Goal: Information Seeking & Learning: Compare options

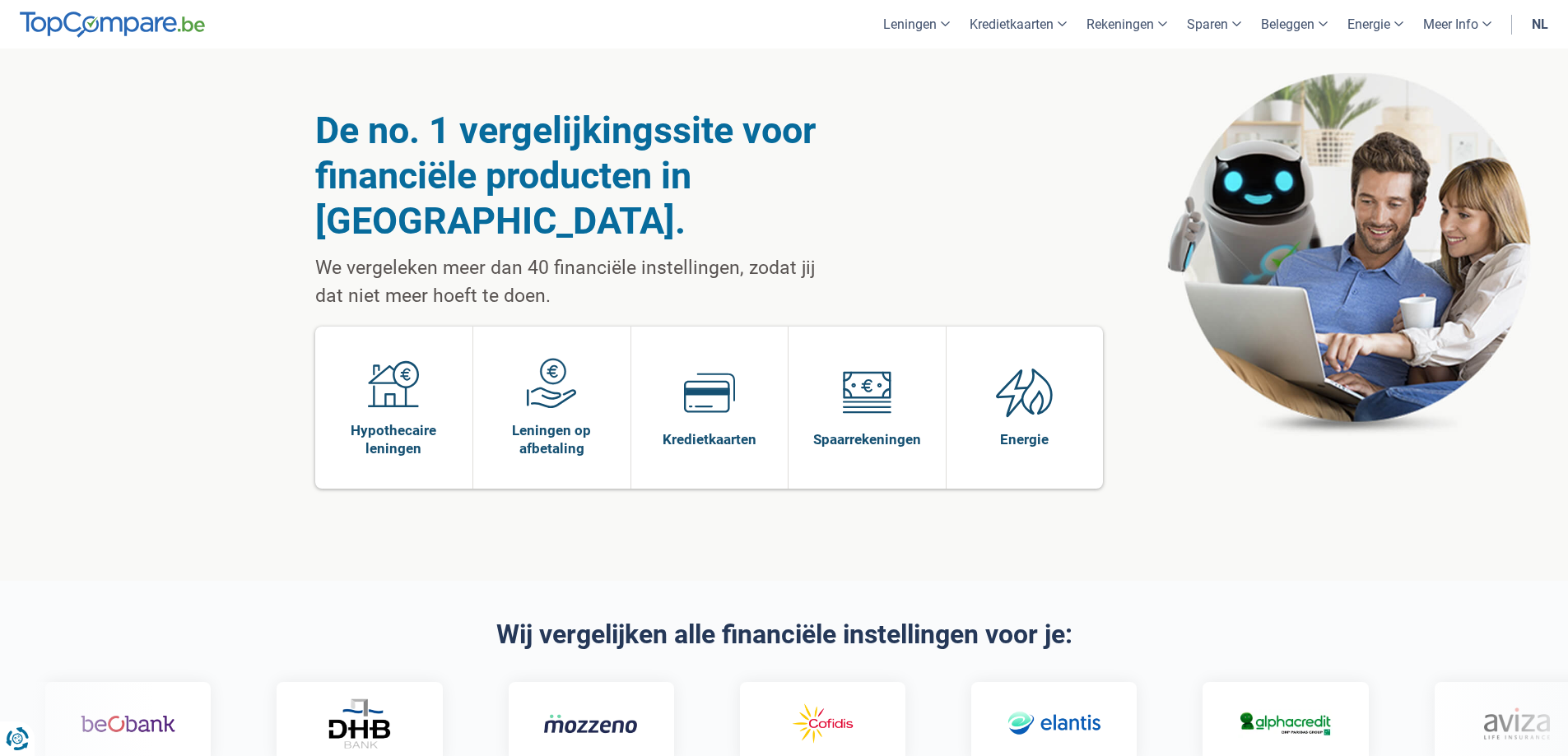
click at [1535, 18] on link "nl" at bounding box center [1539, 24] width 36 height 48
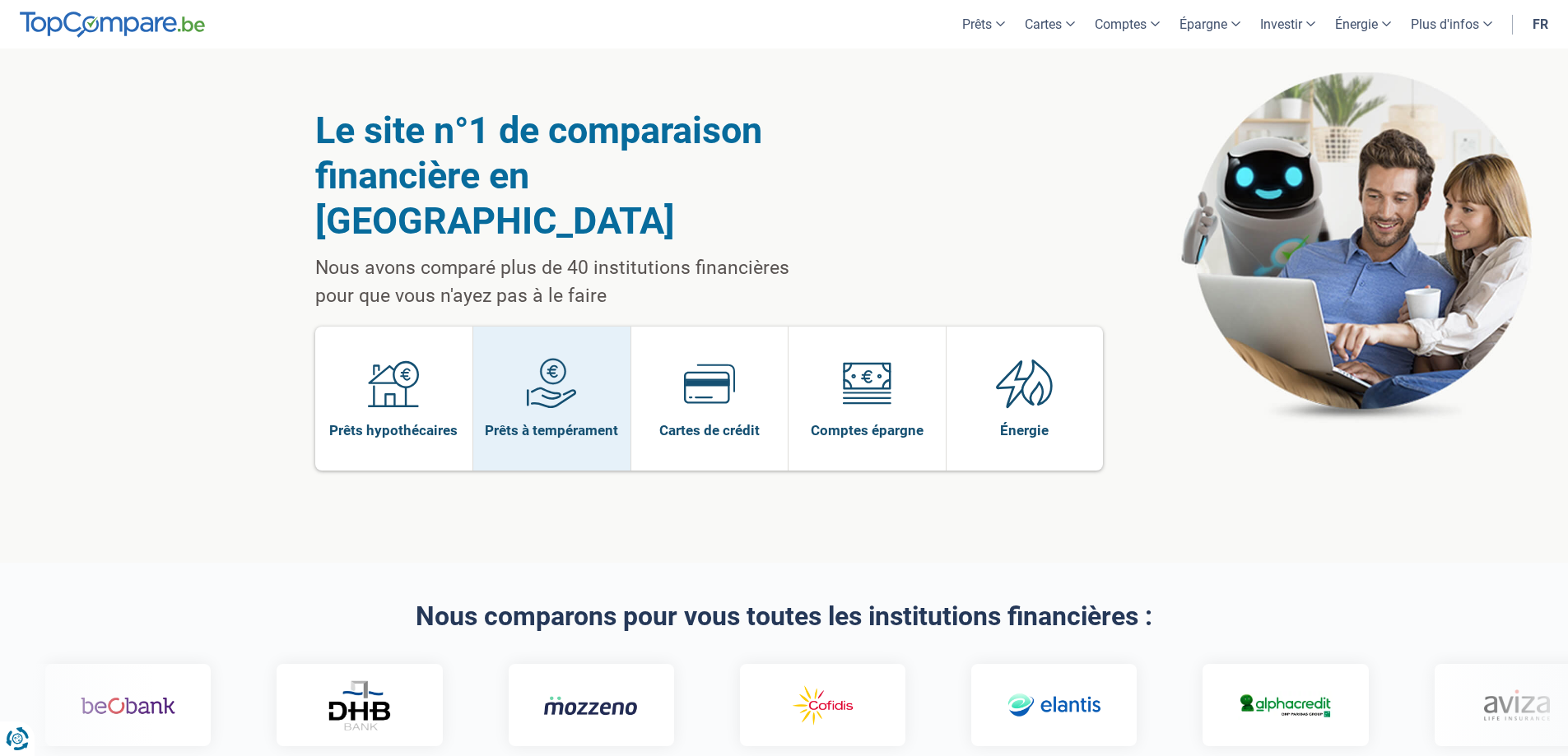
click at [545, 360] on img at bounding box center [552, 383] width 51 height 51
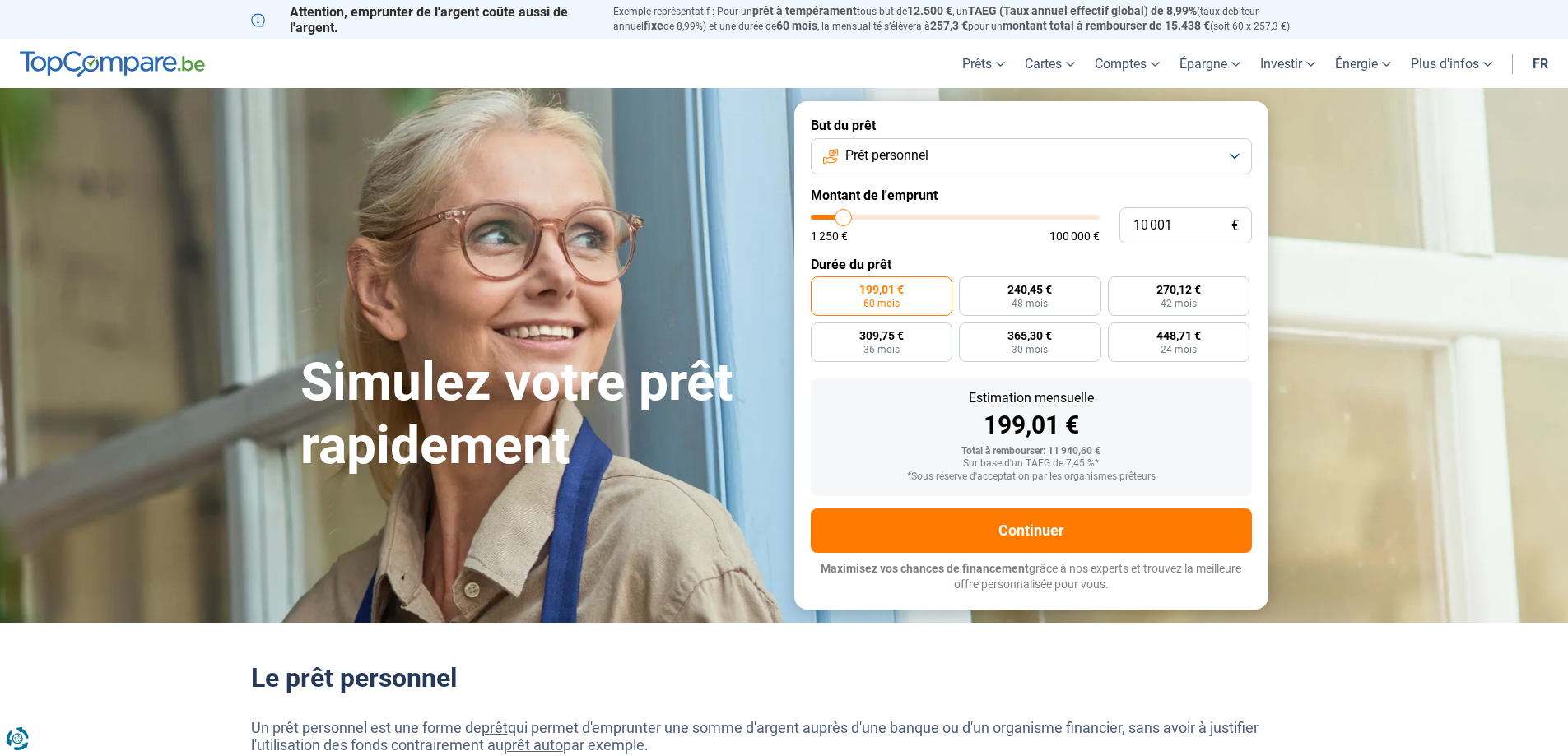
type input "10 500"
type input "10500"
type input "11 000"
type input "11000"
type input "11 250"
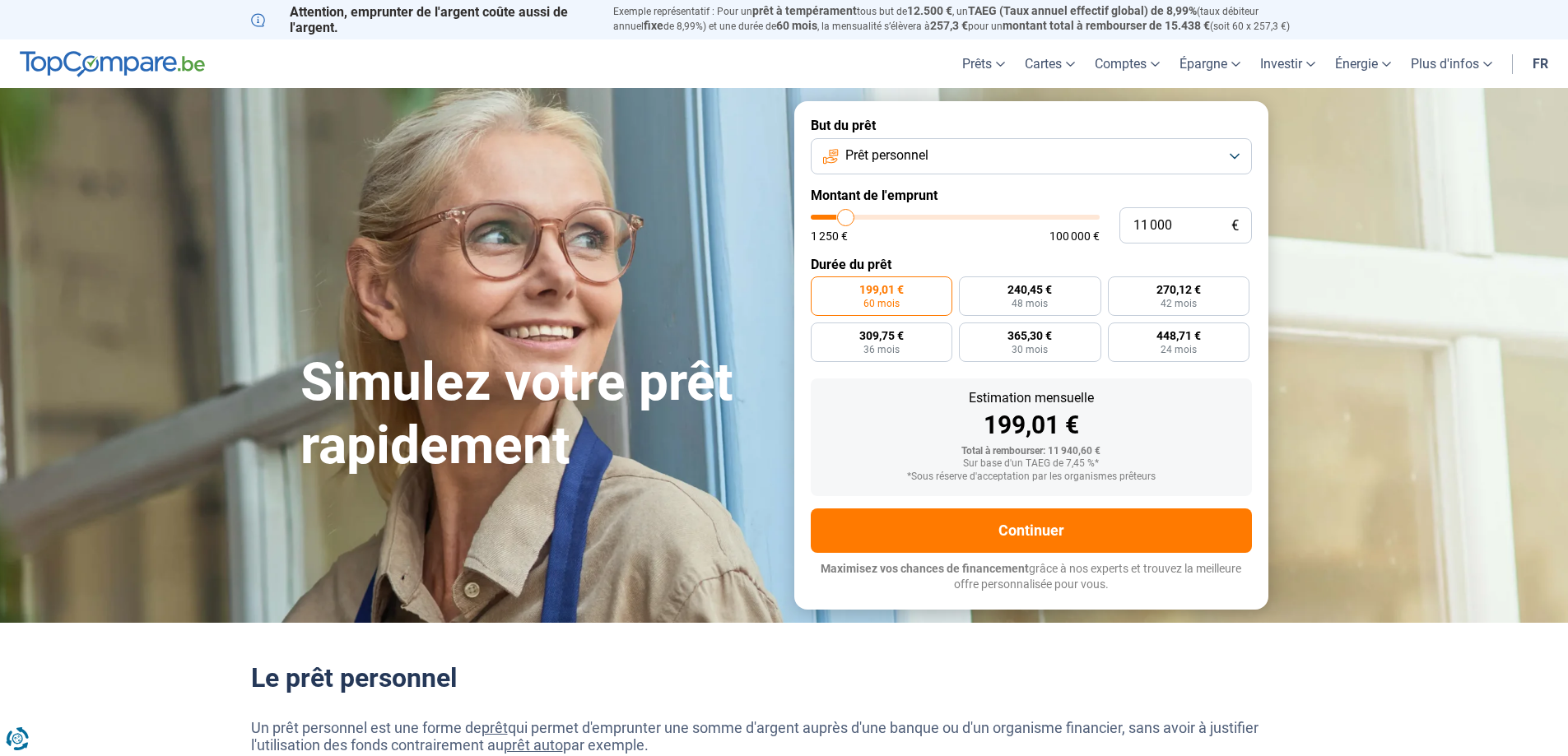
type input "11250"
type input "11 750"
type input "11750"
type input "12 000"
type input "12000"
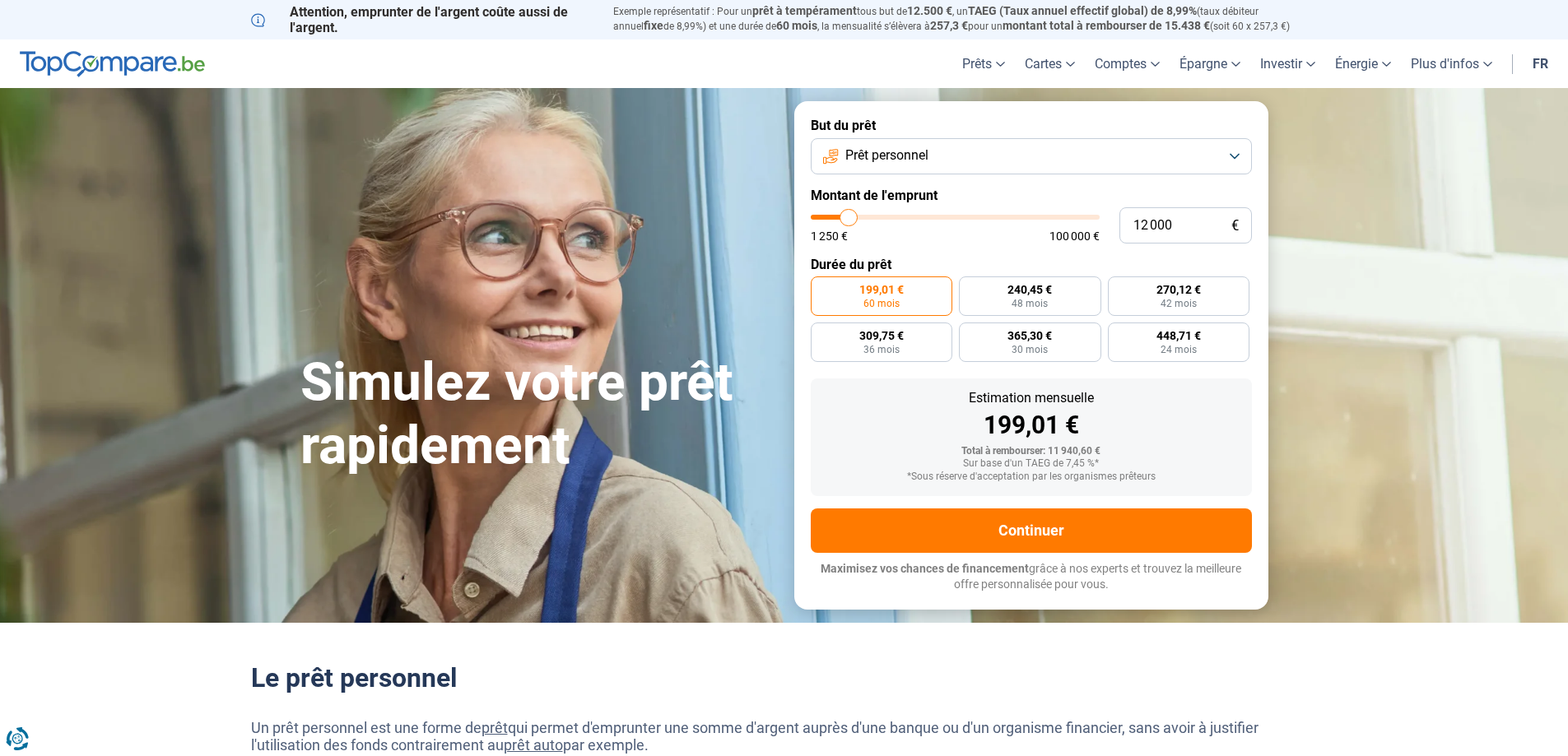
type input "12 500"
type input "12500"
type input "12 750"
type input "12750"
type input "13 000"
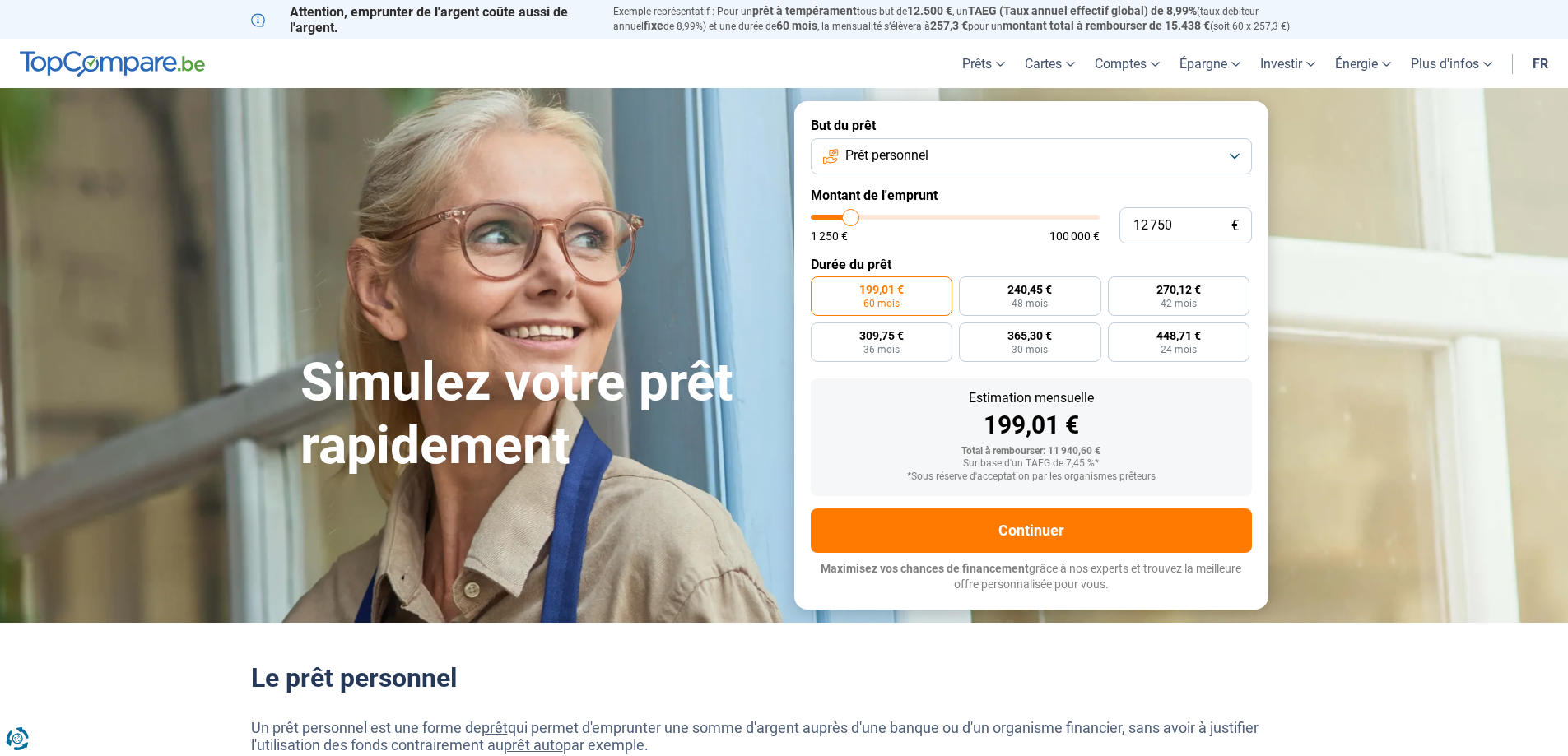
type input "13000"
type input "13 500"
type input "13500"
type input "14 000"
type input "14000"
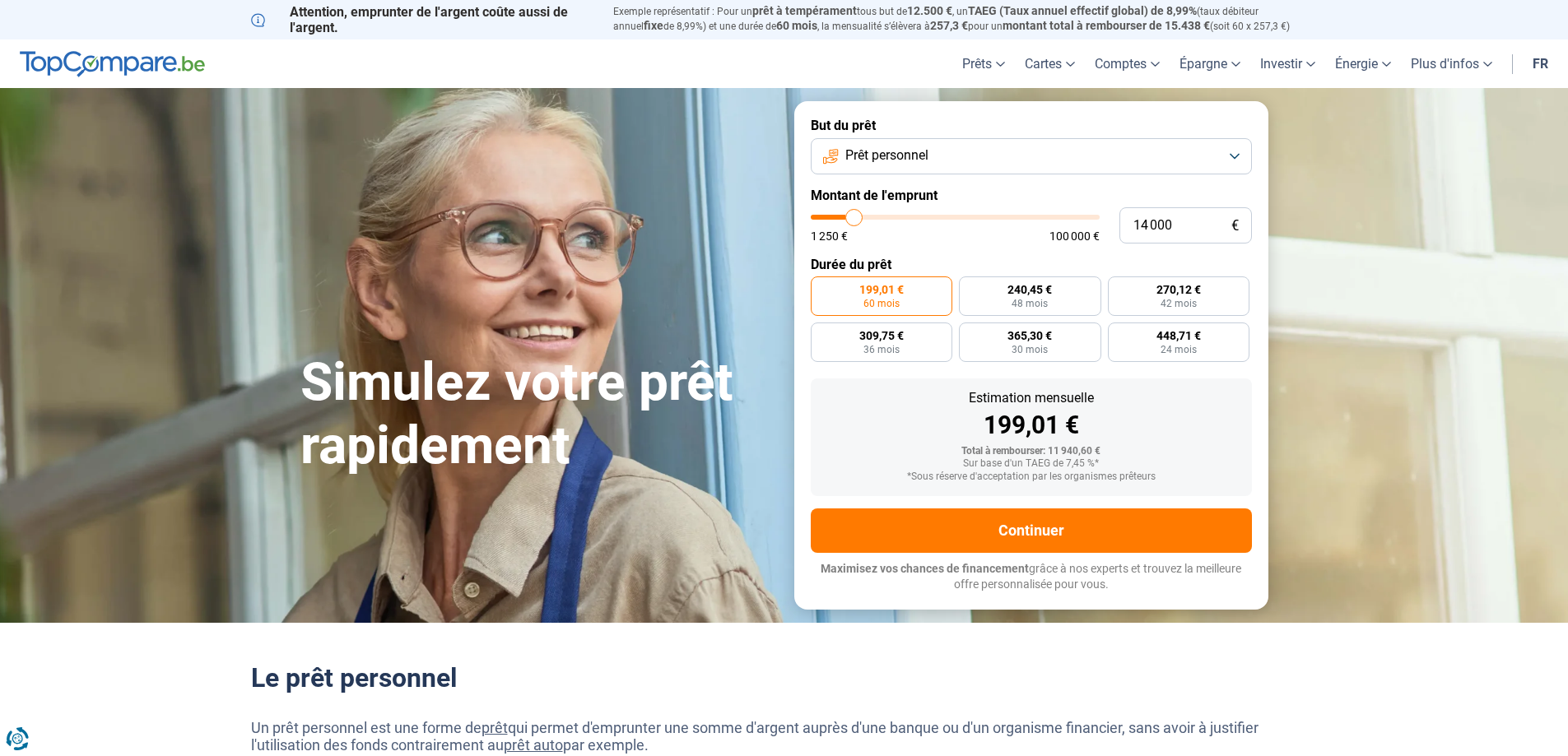
type input "14 250"
type input "14250"
type input "14 500"
type input "14500"
type input "15 000"
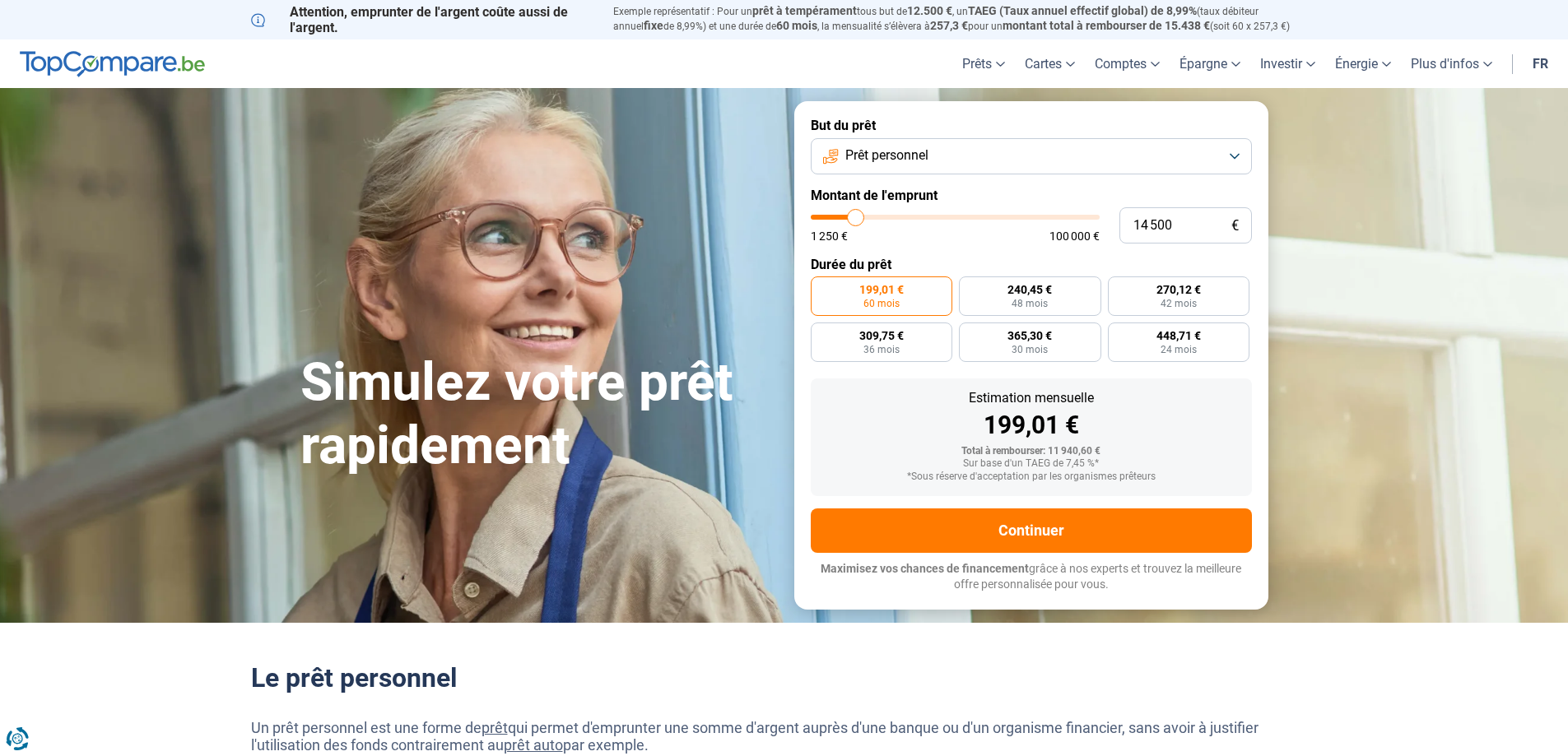
type input "15000"
type input "15 500"
type input "15500"
type input "15 750"
type input "15750"
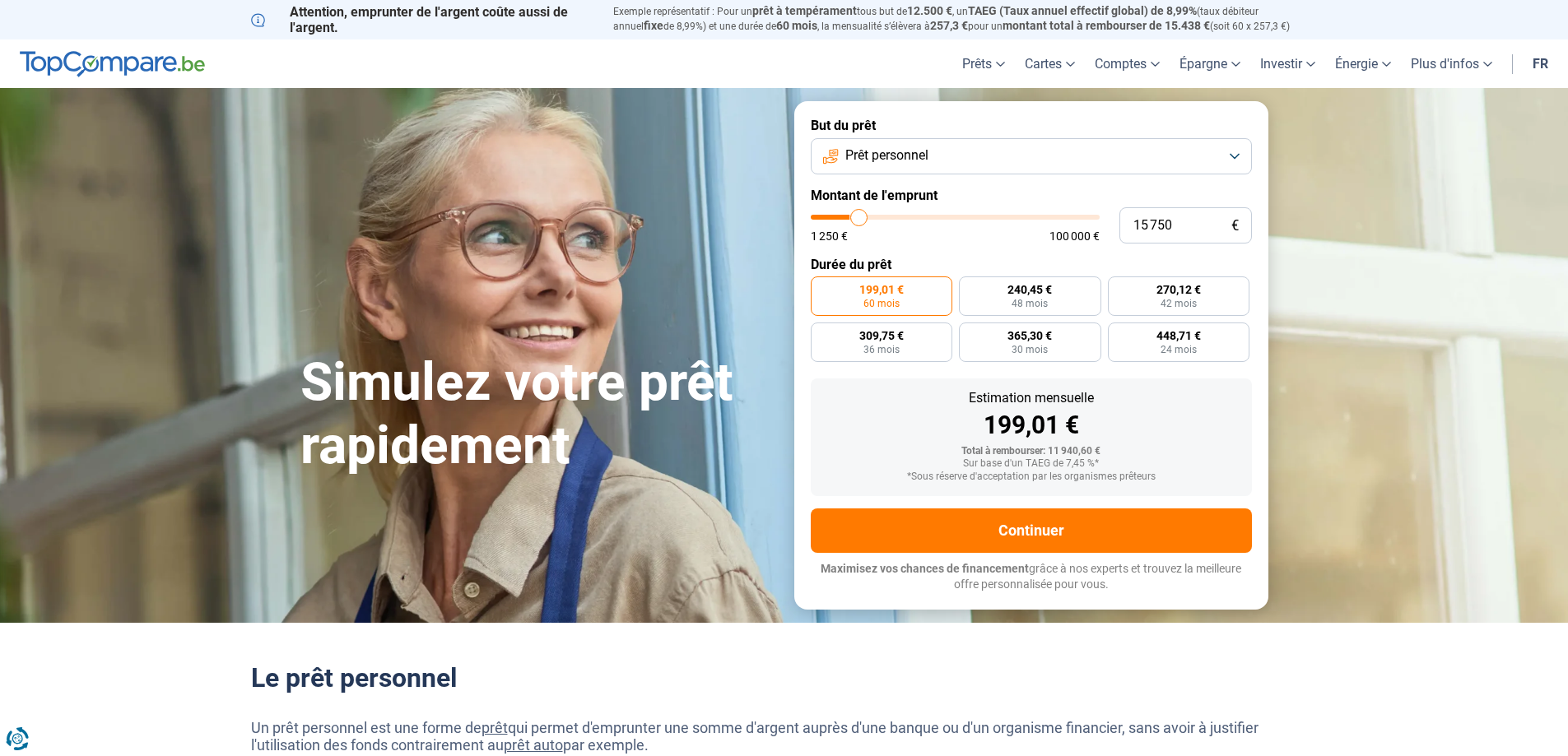
type input "16 000"
type input "16000"
type input "16 500"
type input "16500"
type input "17 000"
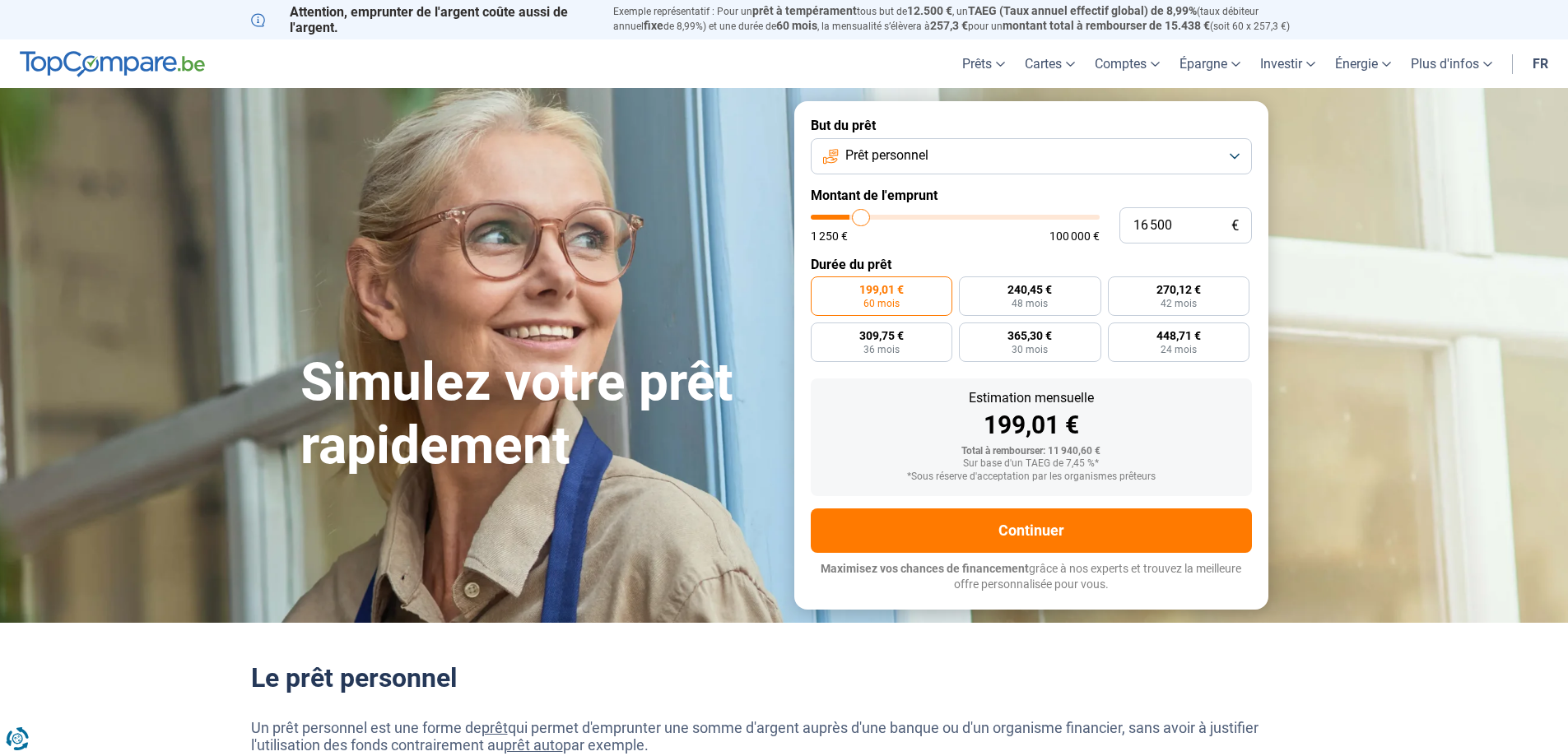
type input "17000"
type input "17 250"
type input "17250"
type input "16 500"
type input "16500"
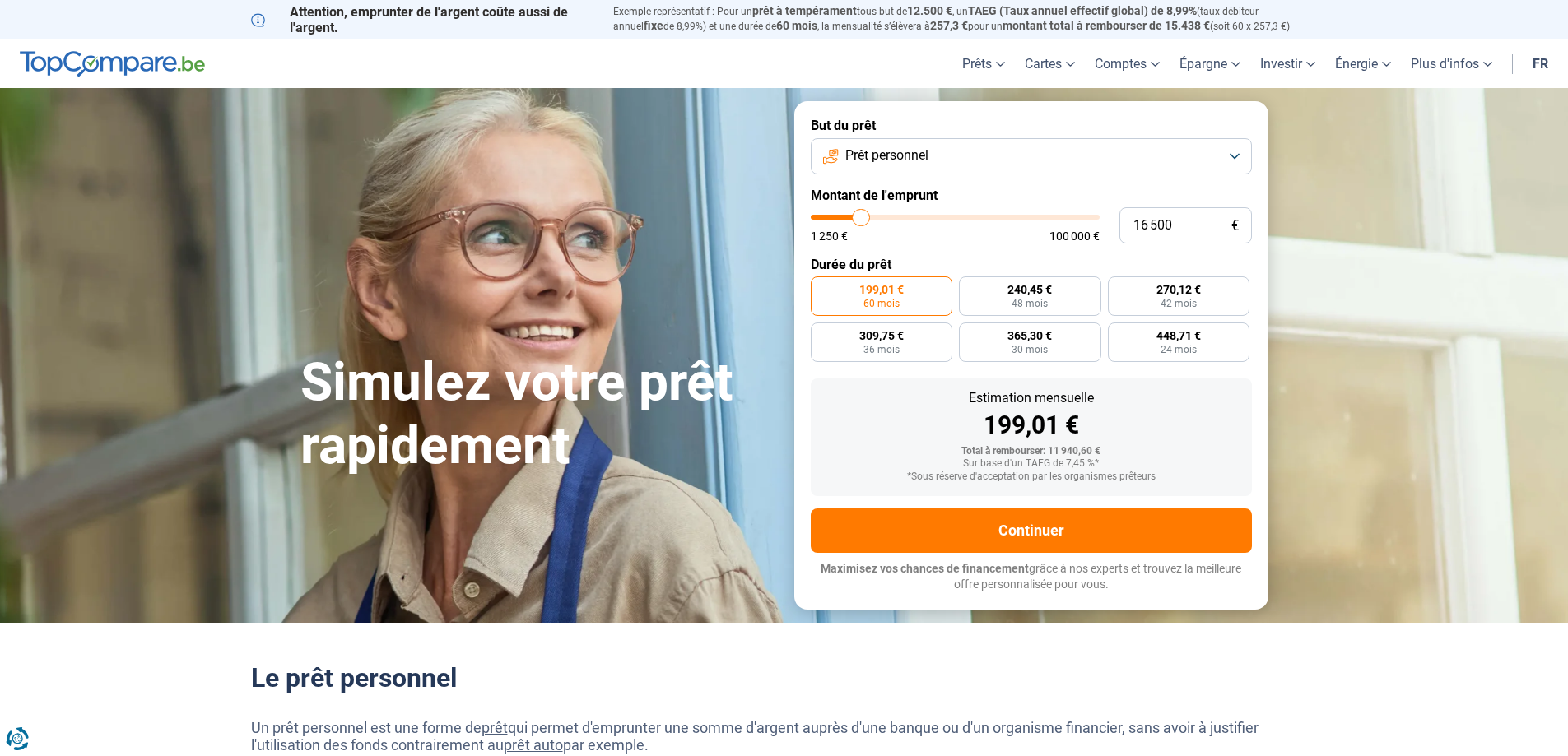
type input "16 000"
type input "16000"
type input "15 750"
type input "15750"
type input "15 000"
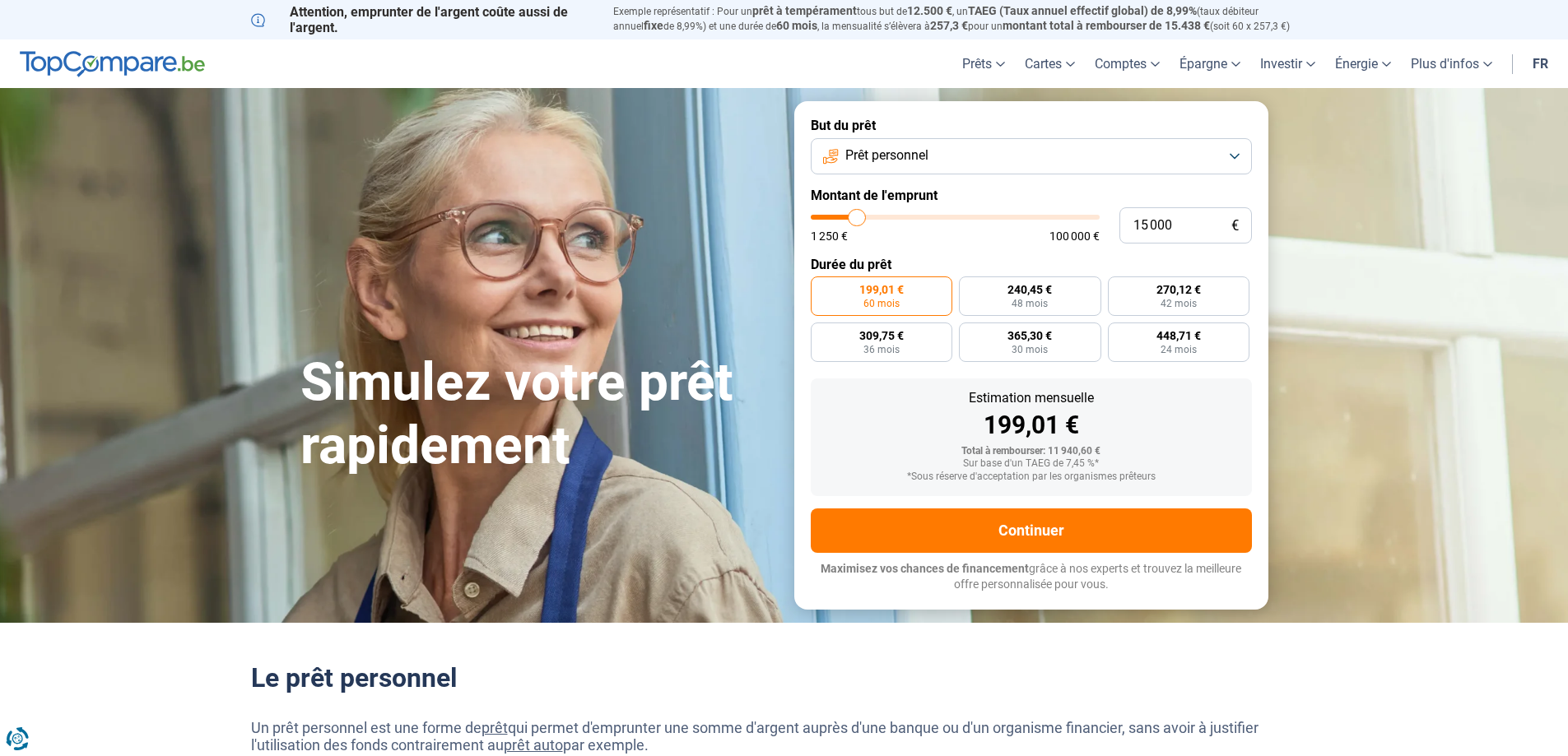
drag, startPoint x: 844, startPoint y: 216, endPoint x: 857, endPoint y: 217, distance: 13.0
type input "15000"
click at [857, 217] on input "range" at bounding box center [955, 217] width 289 height 5
click at [959, 148] on button "Prêt personnel" at bounding box center [1031, 156] width 441 height 36
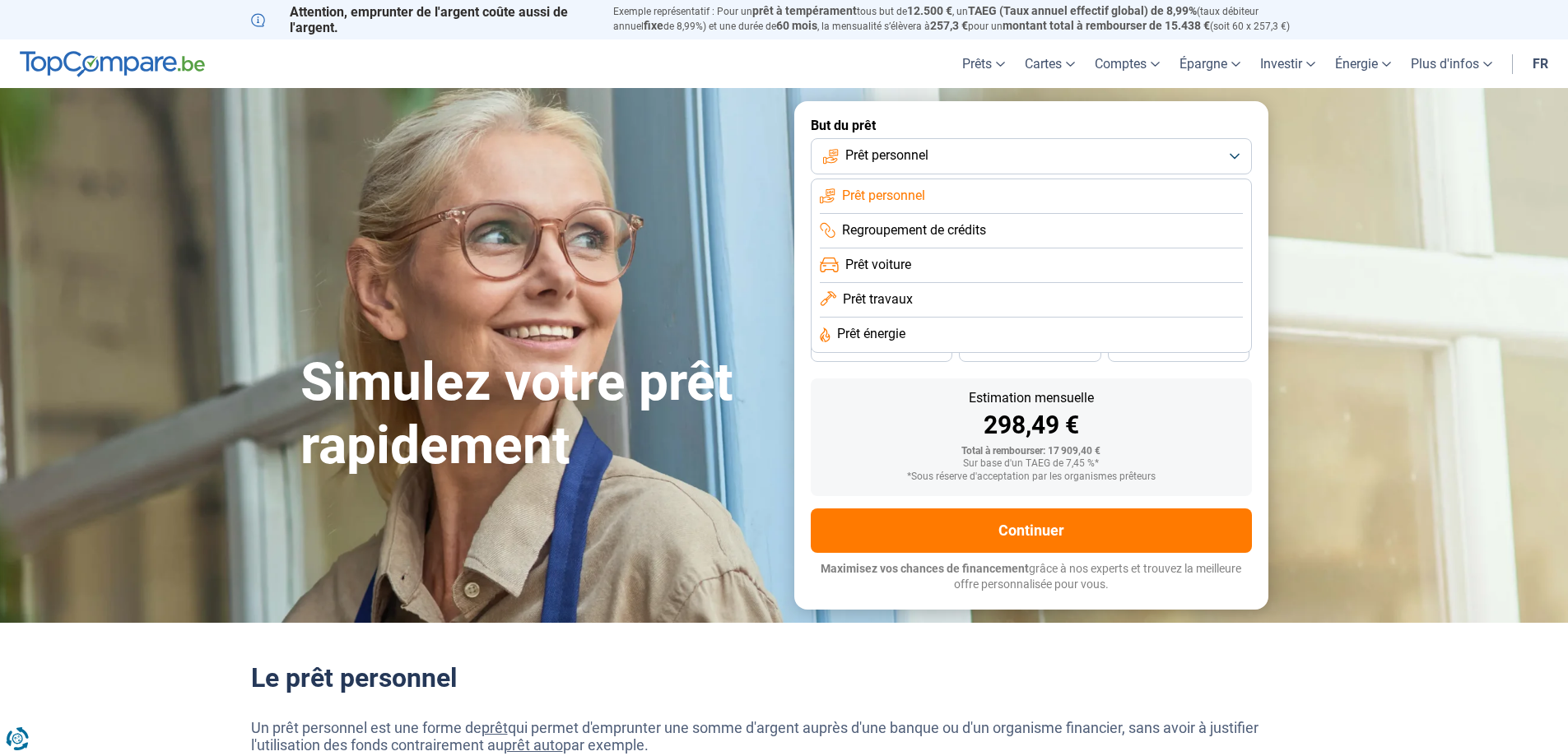
click at [894, 232] on span "Regroupement de crédits" at bounding box center [913, 230] width 144 height 18
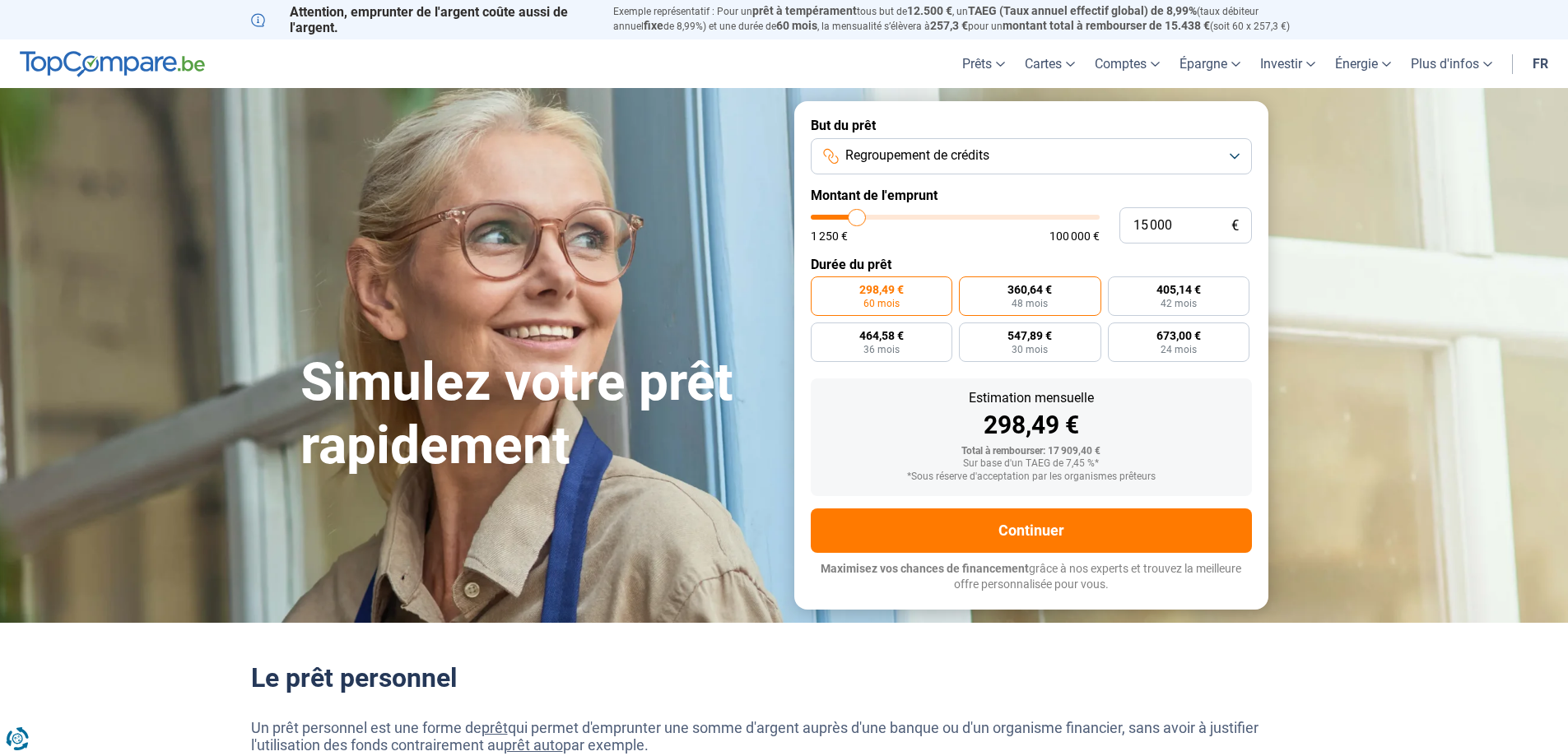
click at [1005, 293] on label "360,64 € 48 mois" at bounding box center [1030, 297] width 143 height 40
click at [970, 287] on input "360,64 € 48 mois" at bounding box center [964, 281] width 10 height 10
radio input "true"
click at [1027, 320] on div "298,49 € 60 mois 360,64 € 48 mois 405,14 € 42 mois 464,58 € 36 mois 547,89 € 30…" at bounding box center [1031, 320] width 441 height 86
click at [1029, 334] on span "547,89 €" at bounding box center [1029, 336] width 45 height 11
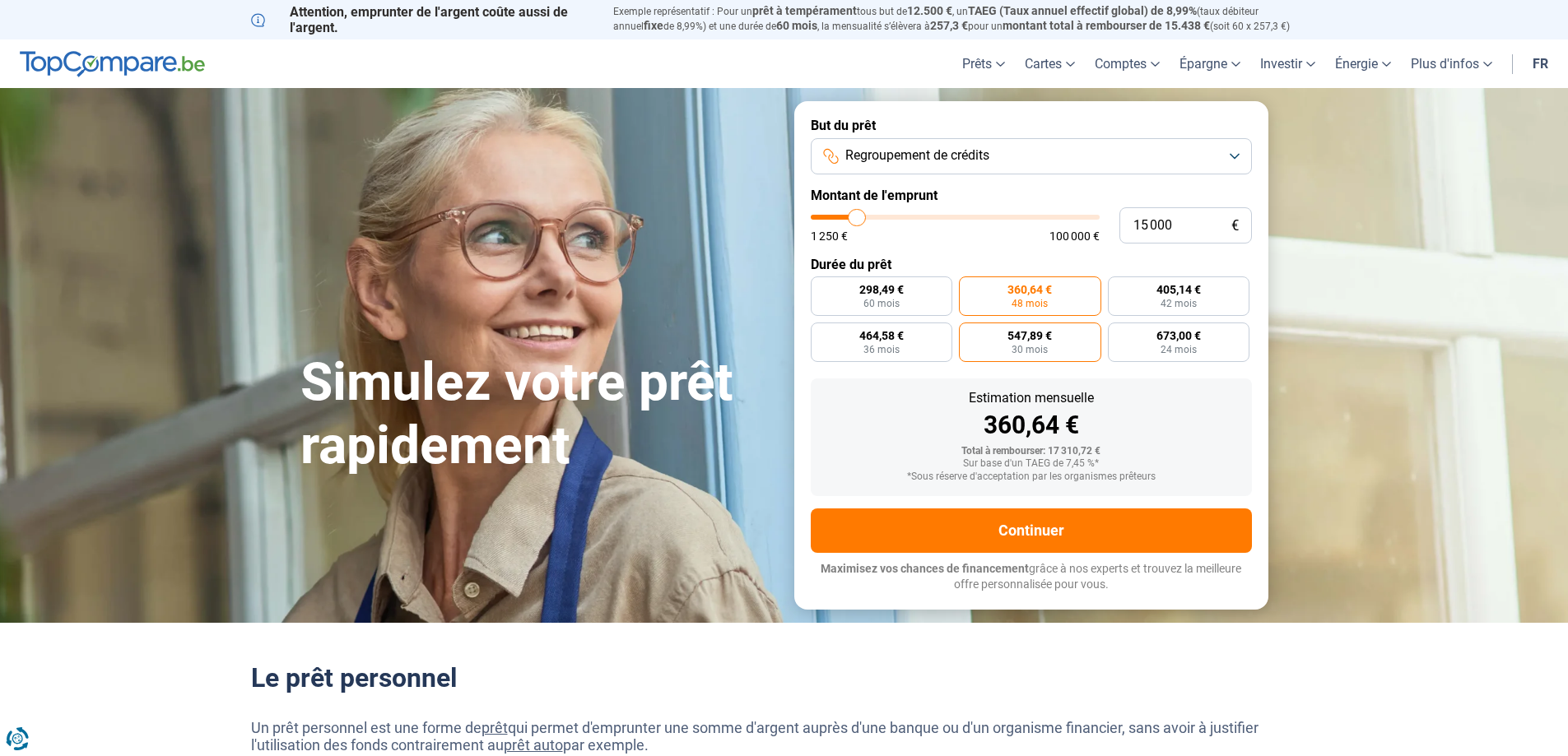
click at [970, 333] on input "547,89 € 30 mois" at bounding box center [964, 327] width 10 height 10
radio input "true"
click at [1177, 339] on span "673,00 €" at bounding box center [1178, 336] width 45 height 11
click at [1118, 333] on input "673,00 € 24 mois" at bounding box center [1112, 327] width 10 height 10
radio input "true"
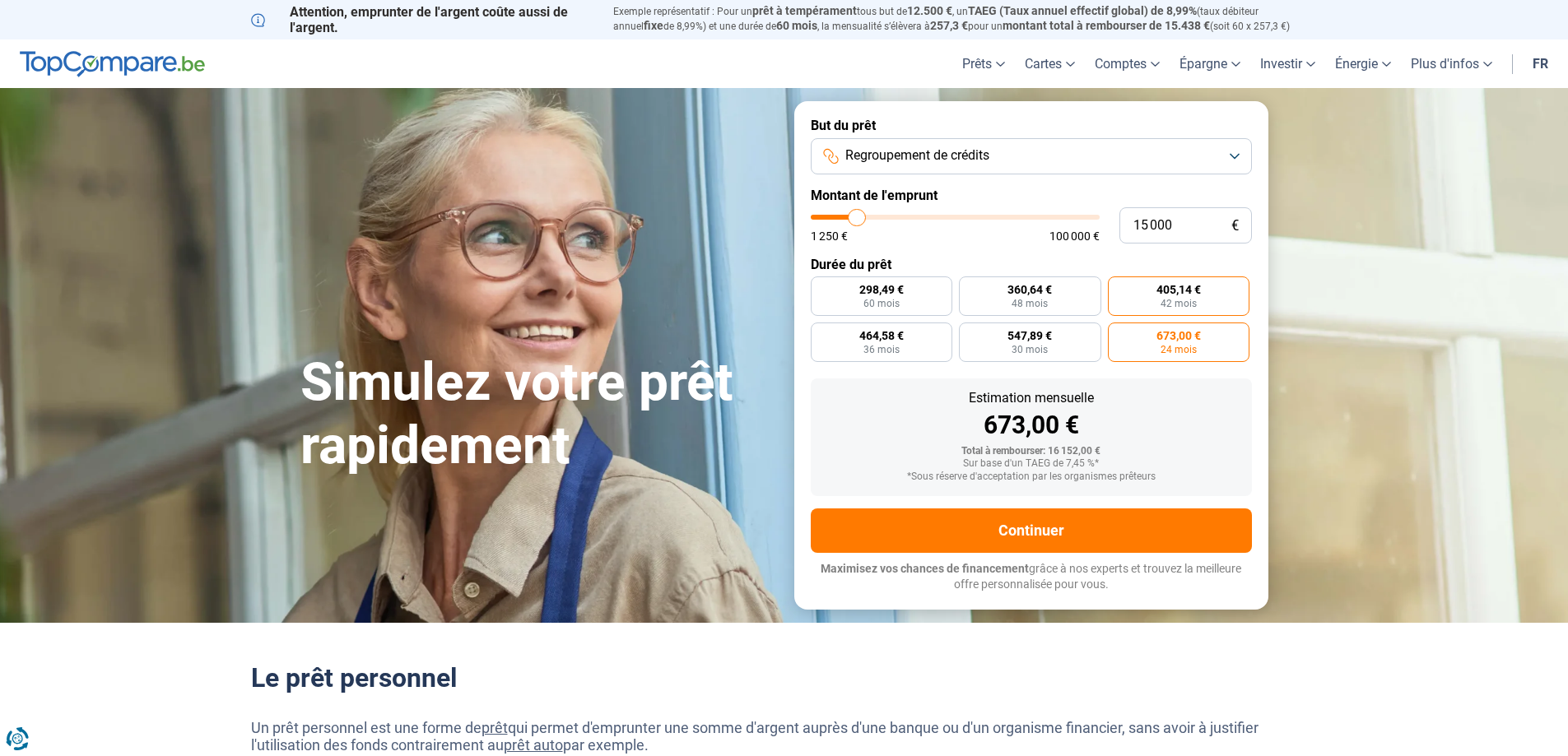
click at [1175, 311] on label "405,14 € 42 mois" at bounding box center [1179, 297] width 143 height 40
click at [1118, 287] on input "405,14 € 42 mois" at bounding box center [1112, 281] width 10 height 10
radio input "true"
click at [1036, 301] on span "48 mois" at bounding box center [1029, 303] width 36 height 10
click at [970, 287] on input "360,64 € 48 mois" at bounding box center [964, 281] width 10 height 10
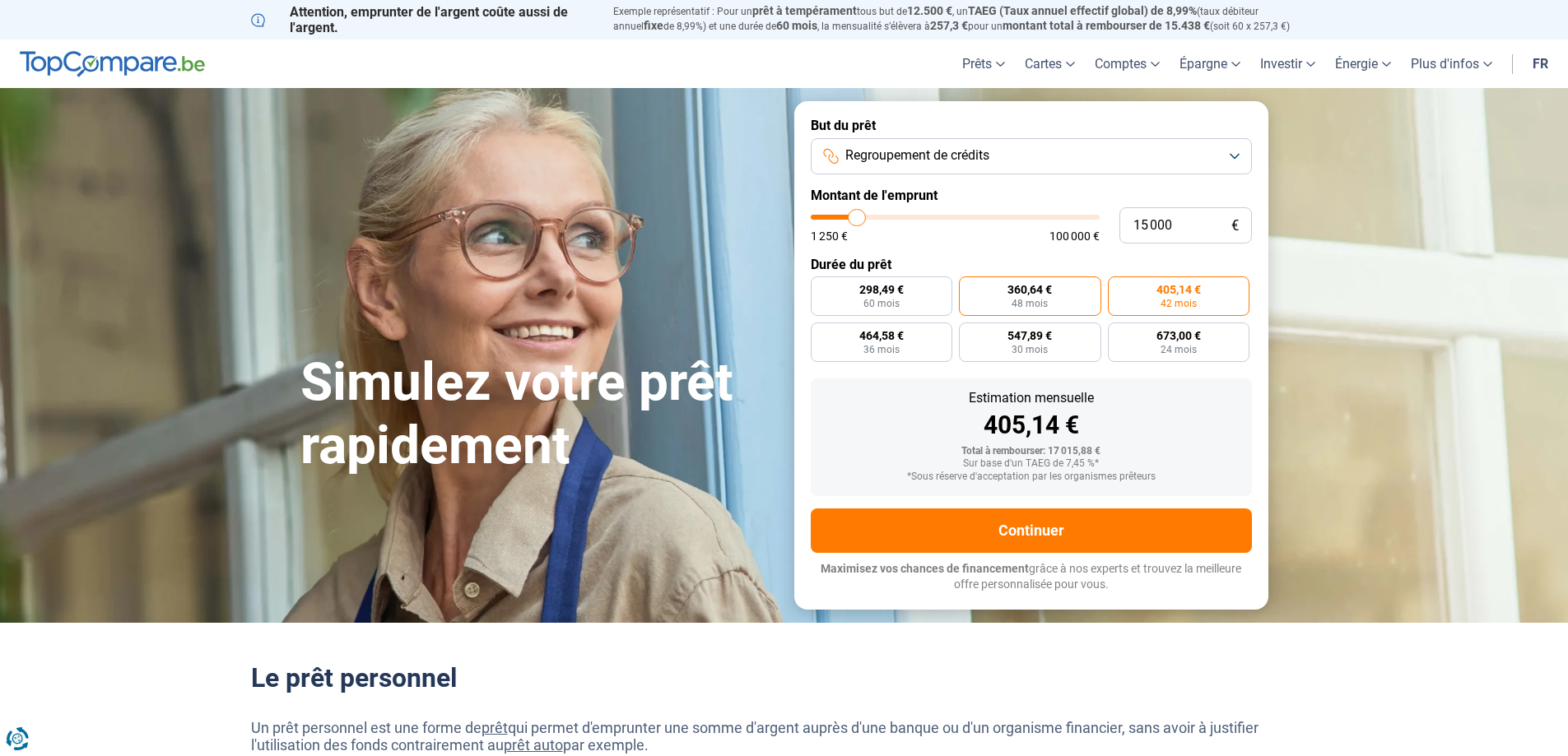
radio input "true"
click at [975, 164] on span "Regroupement de crédits" at bounding box center [916, 155] width 144 height 18
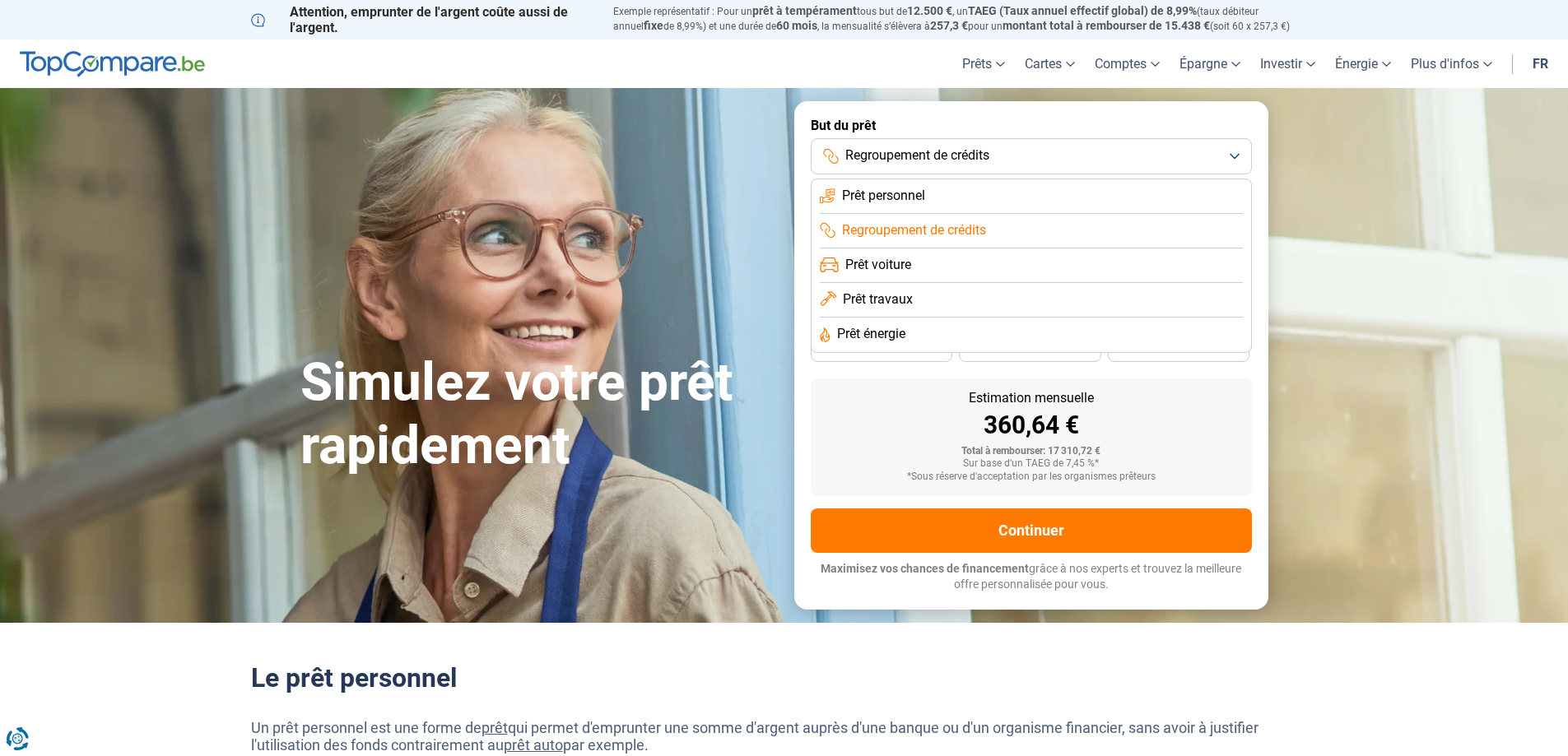
click at [897, 190] on span "Prêt personnel" at bounding box center [883, 195] width 83 height 18
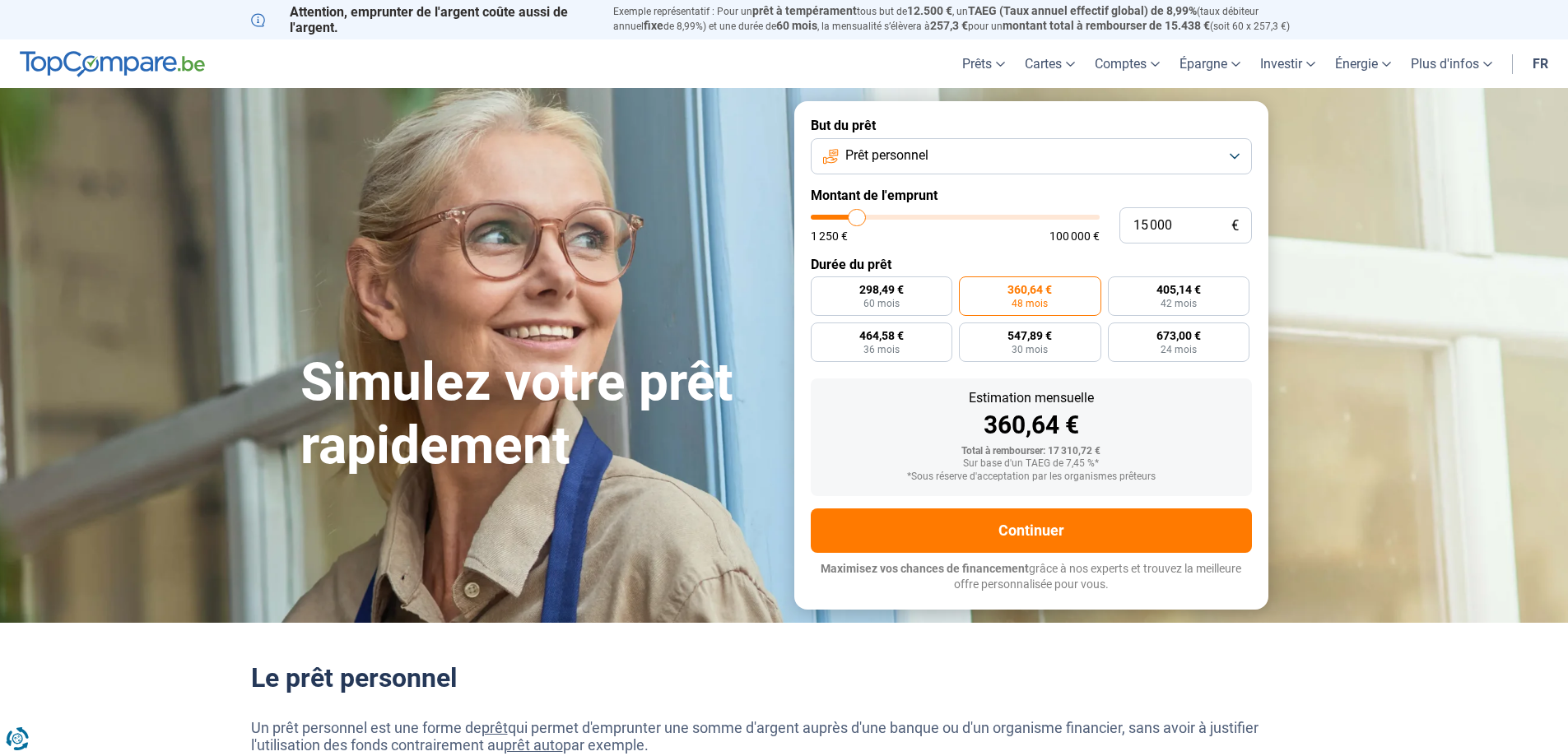
click at [919, 144] on button "Prêt personnel" at bounding box center [1031, 156] width 441 height 36
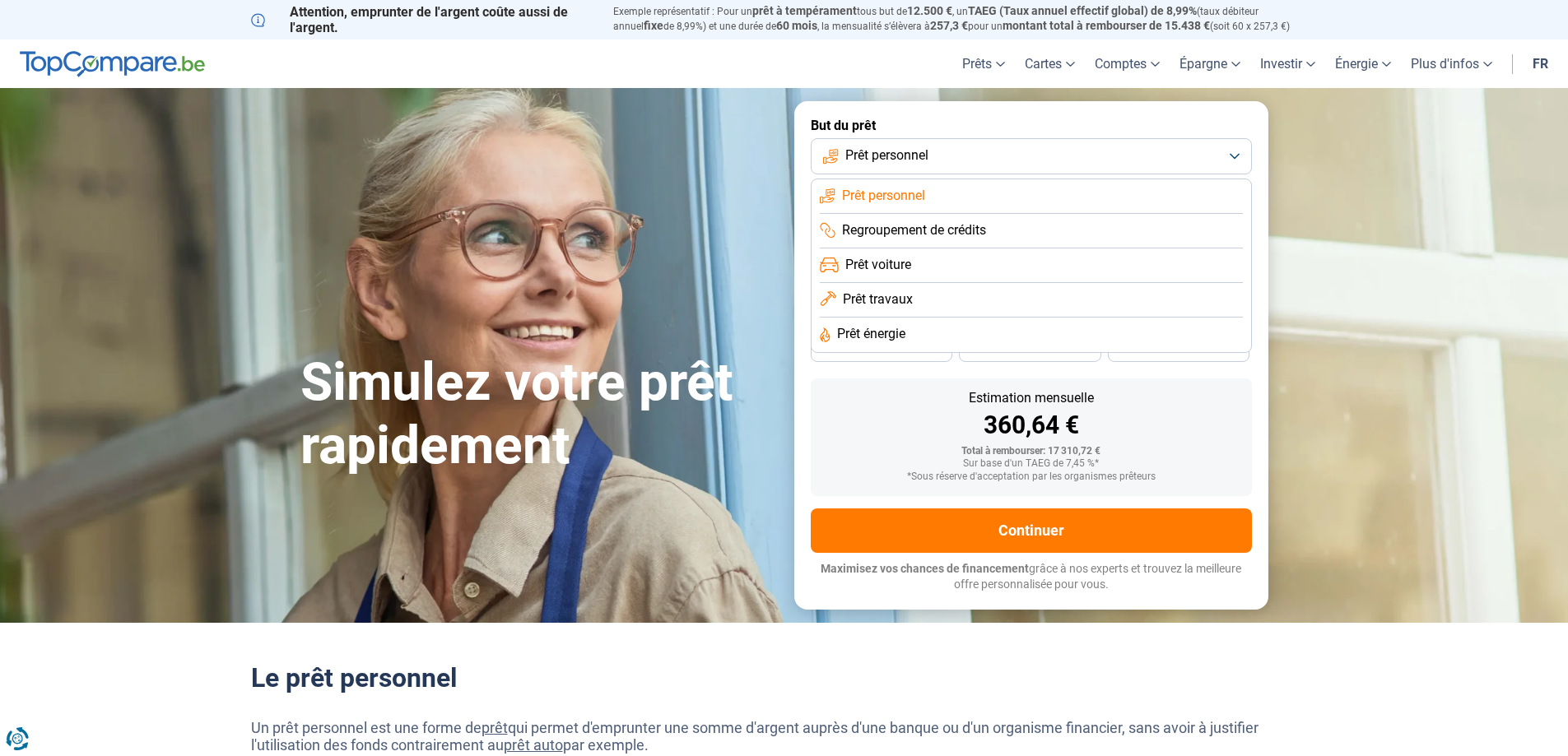
click at [905, 229] on span "Regroupement de crédits" at bounding box center [913, 230] width 144 height 18
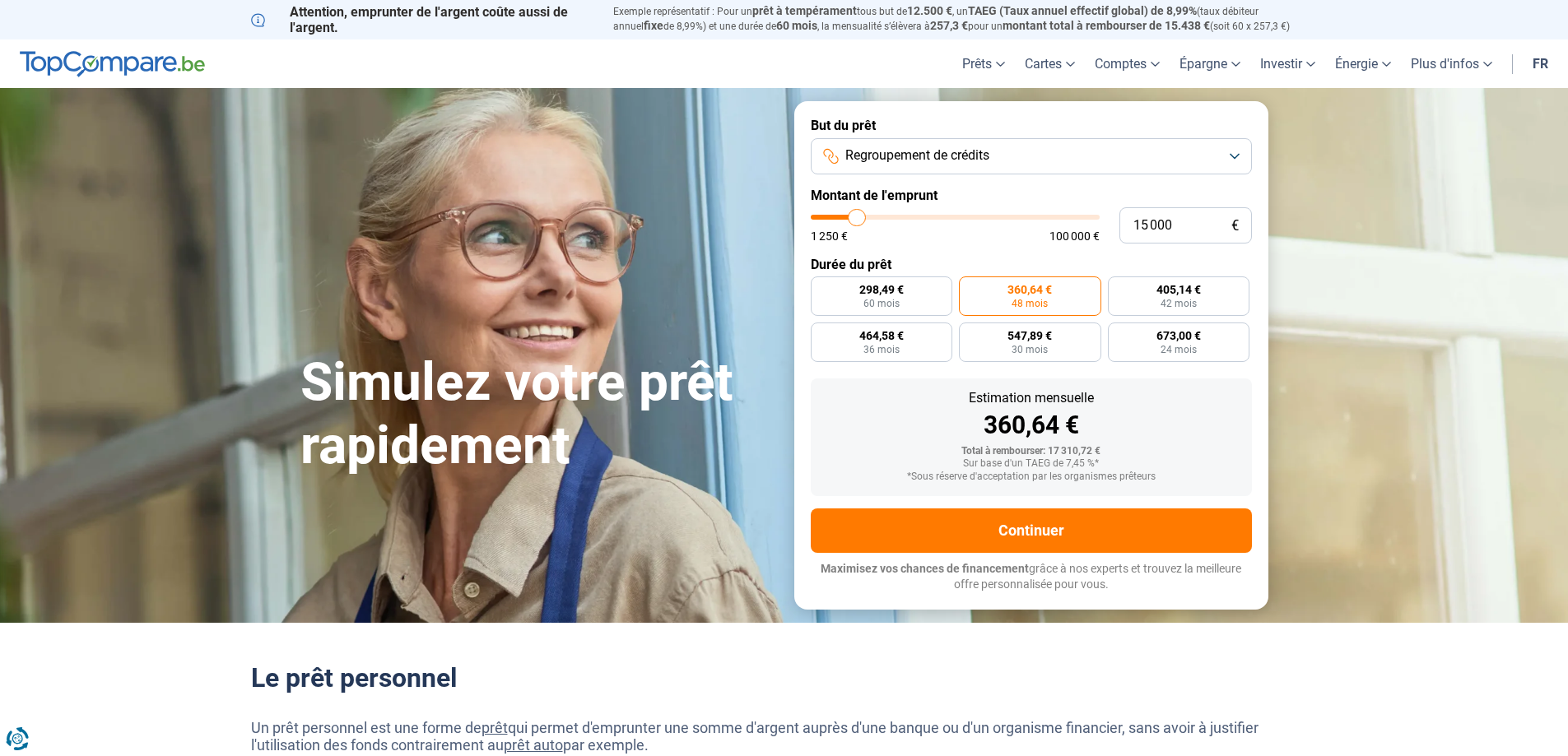
click at [1032, 289] on span "360,64 €" at bounding box center [1029, 289] width 45 height 11
click at [970, 287] on input "360,64 € 48 mois" at bounding box center [964, 281] width 10 height 10
click at [875, 338] on span "464,58 €" at bounding box center [881, 336] width 45 height 11
click at [821, 333] on input "464,58 € 36 mois" at bounding box center [815, 327] width 10 height 10
radio input "true"
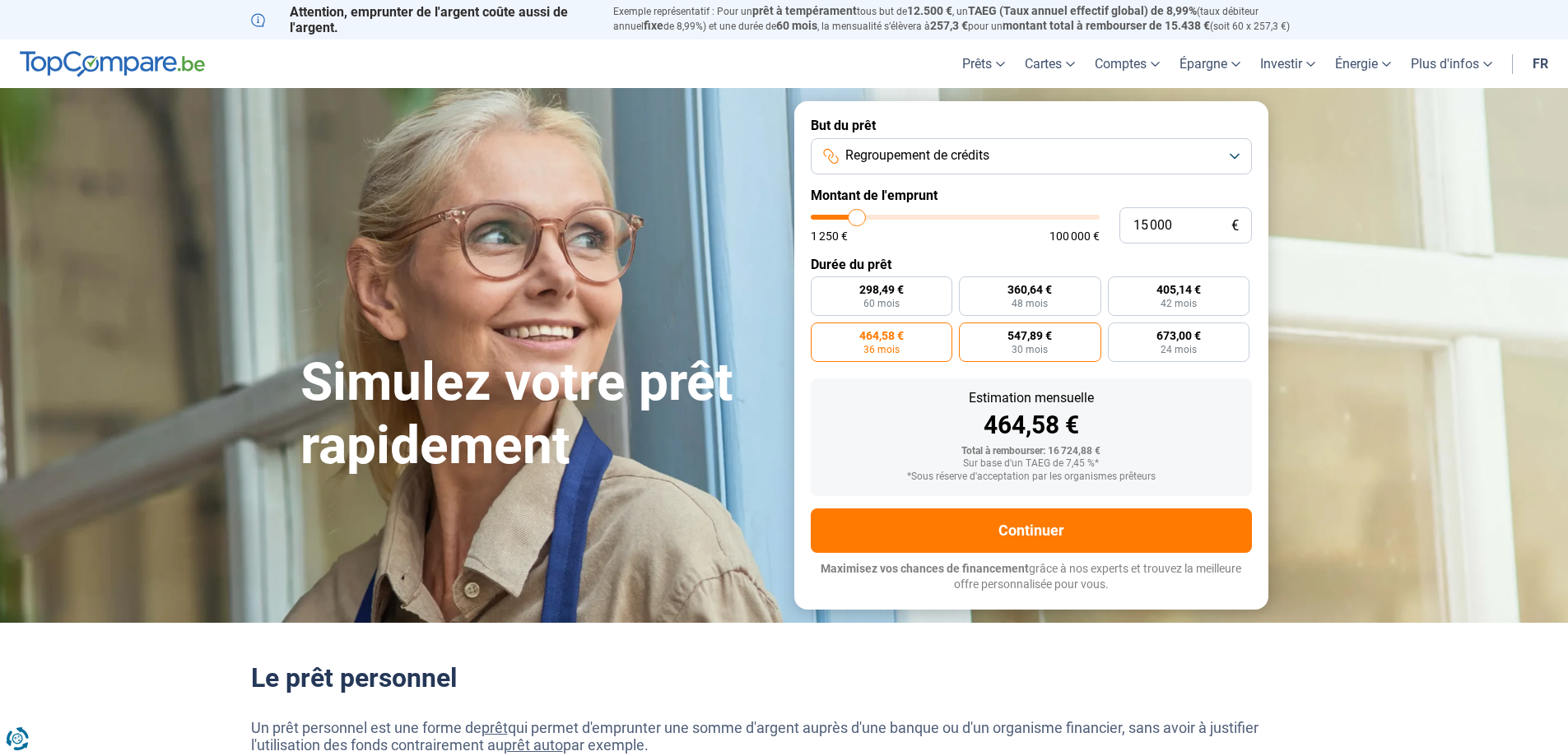
click at [1029, 339] on span "547,89 €" at bounding box center [1029, 336] width 45 height 11
click at [970, 333] on input "547,89 € 30 mois" at bounding box center [964, 327] width 10 height 10
radio input "true"
click at [1163, 338] on span "673,00 €" at bounding box center [1178, 336] width 45 height 11
click at [1118, 333] on input "673,00 € 24 mois" at bounding box center [1112, 327] width 10 height 10
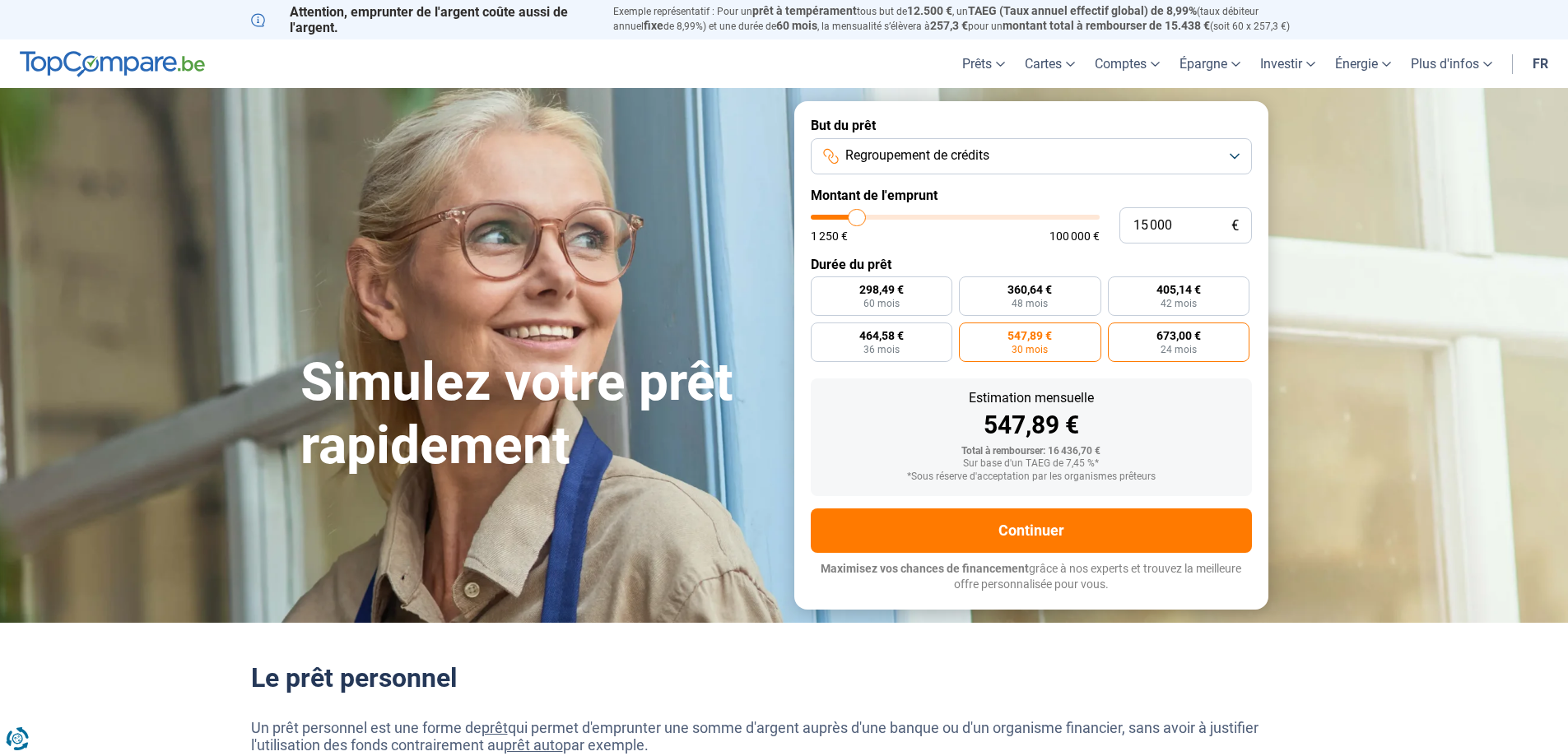
radio input "true"
click at [957, 371] on form "But du prêt Regroupement de crédits Montant de l'emprunt 15 000 € 1 250 € 100 0…" at bounding box center [1031, 355] width 474 height 508
drag, startPoint x: 892, startPoint y: 265, endPoint x: 809, endPoint y: 268, distance: 83.1
click at [809, 268] on form "But du prêt Regroupement de crédits Montant de l'emprunt 15 000 € 1 250 € 100 0…" at bounding box center [1031, 355] width 474 height 508
click at [912, 257] on label "Durée du prêt" at bounding box center [1031, 264] width 441 height 15
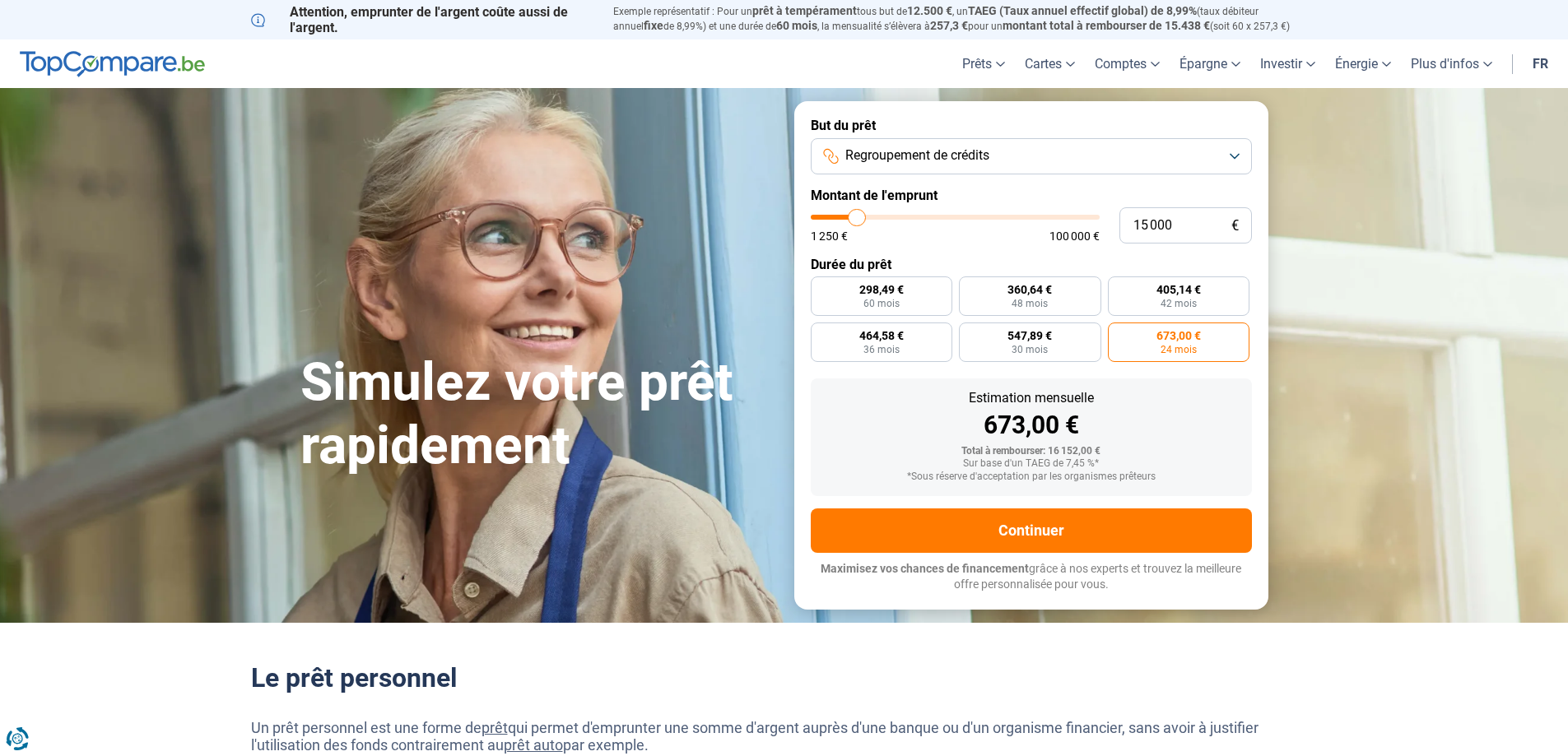
click at [886, 268] on label "Durée du prêt" at bounding box center [1031, 264] width 441 height 15
click at [884, 247] on form "But du prêt Regroupement de crédits Montant de l'emprunt 15 000 € 1 250 € 100 0…" at bounding box center [1031, 355] width 474 height 508
drag, startPoint x: 813, startPoint y: 233, endPoint x: 853, endPoint y: 232, distance: 40.0
click at [853, 232] on div "1 250 € 100 000 €" at bounding box center [955, 236] width 289 height 11
click at [924, 237] on div "1 250 € 100 000 €" at bounding box center [955, 236] width 289 height 11
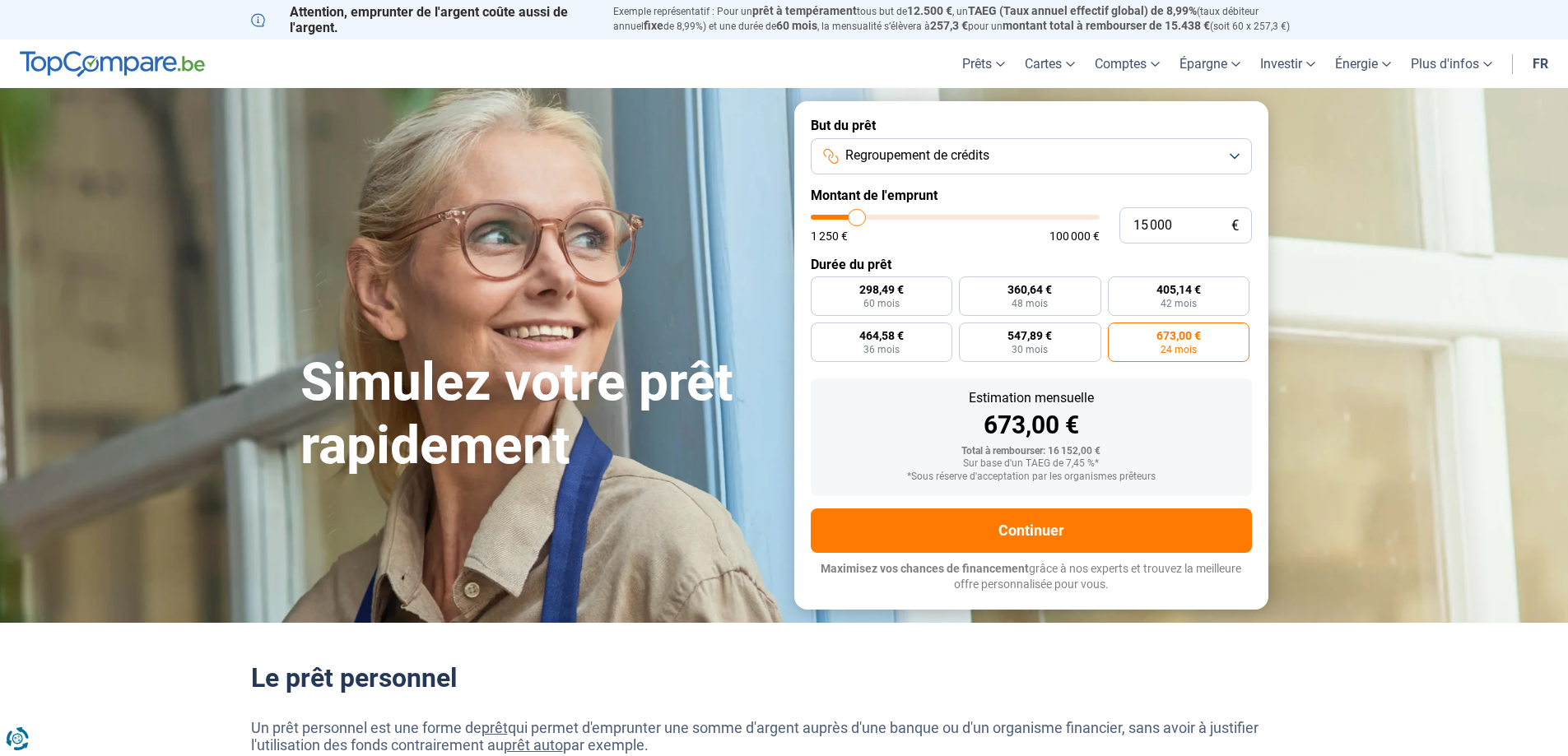
click at [1027, 147] on button "Regroupement de crédits" at bounding box center [1031, 156] width 441 height 36
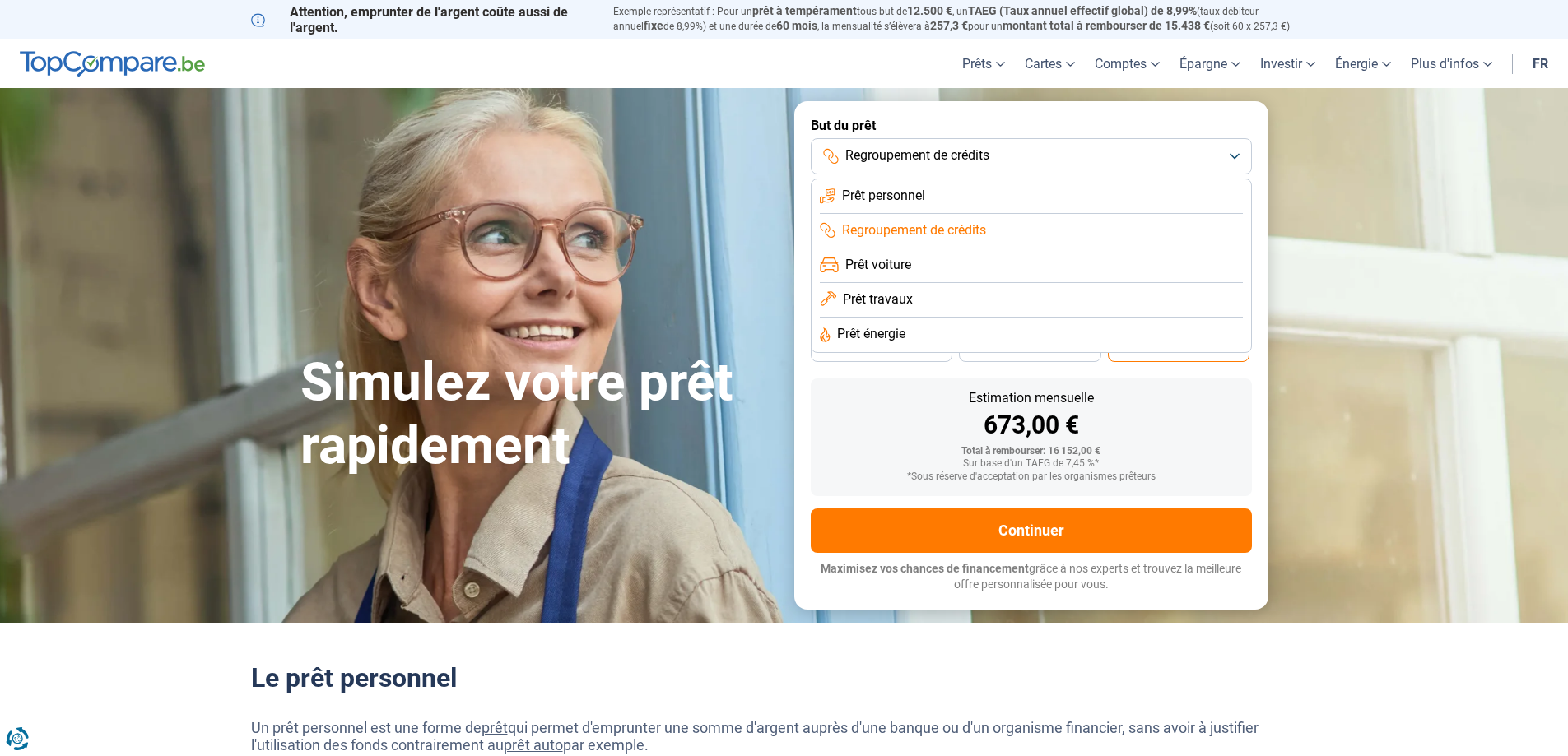
click at [955, 166] on button "Regroupement de crédits" at bounding box center [1031, 156] width 441 height 36
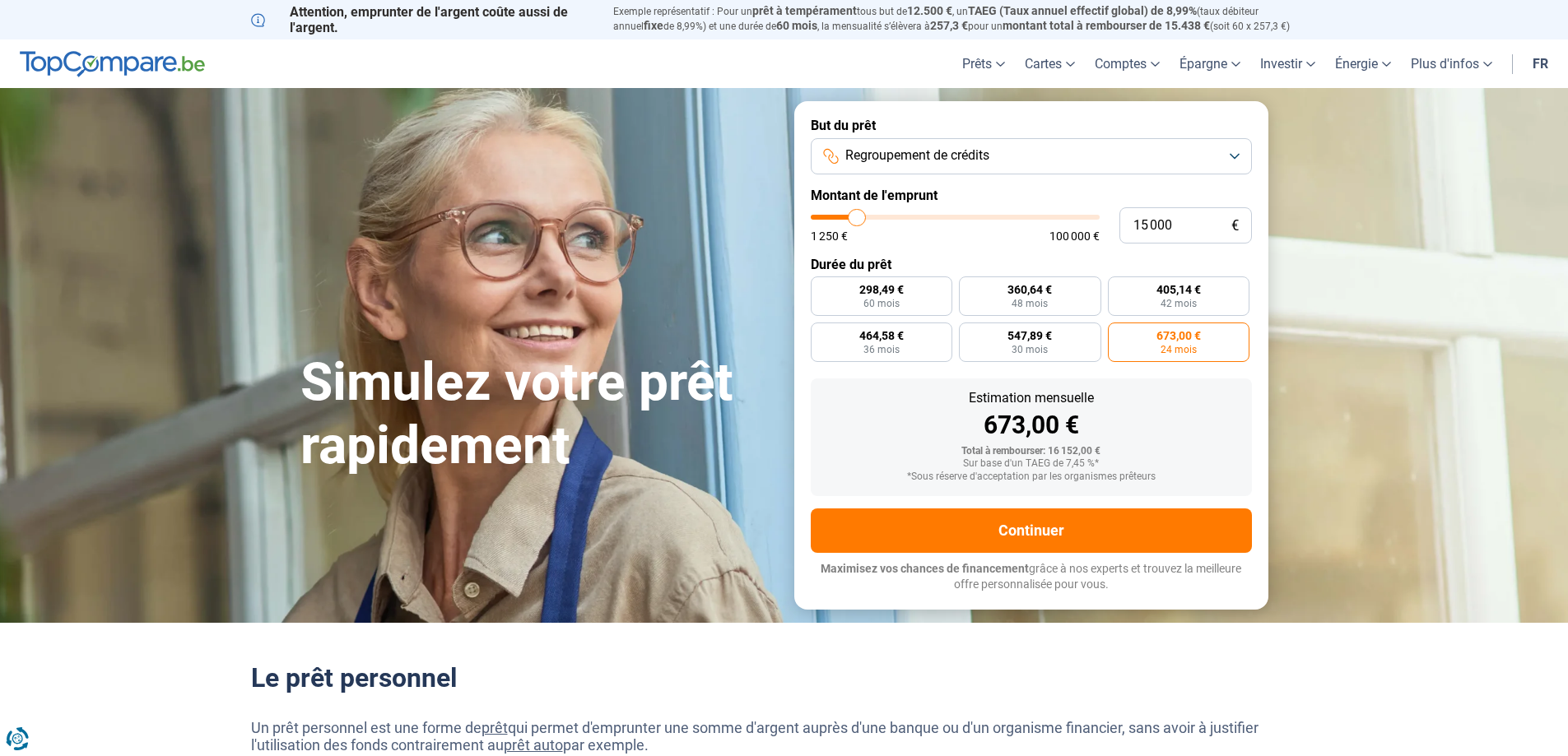
click at [910, 159] on span "Regroupement de crédits" at bounding box center [916, 155] width 144 height 18
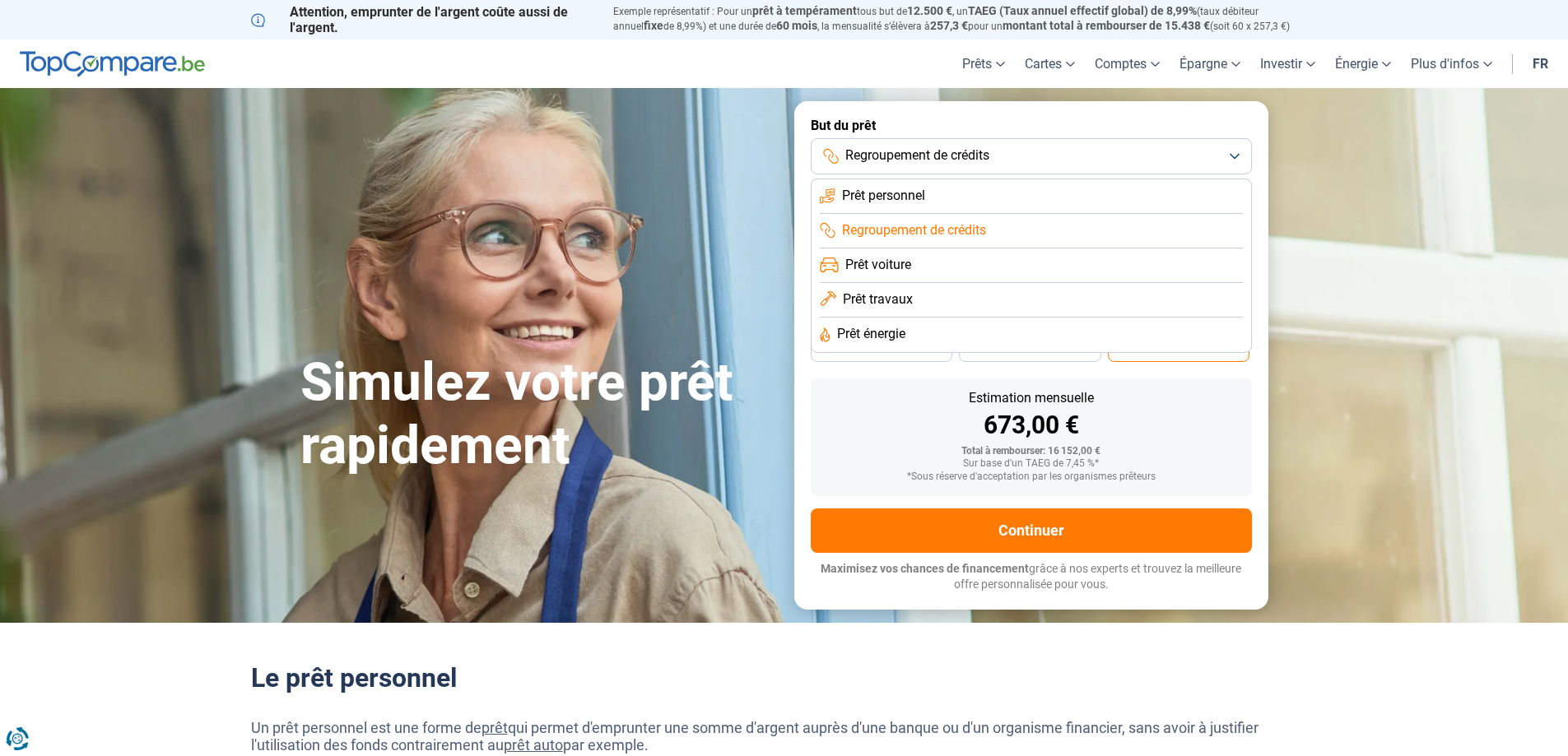
click at [893, 190] on span "Prêt personnel" at bounding box center [883, 195] width 83 height 18
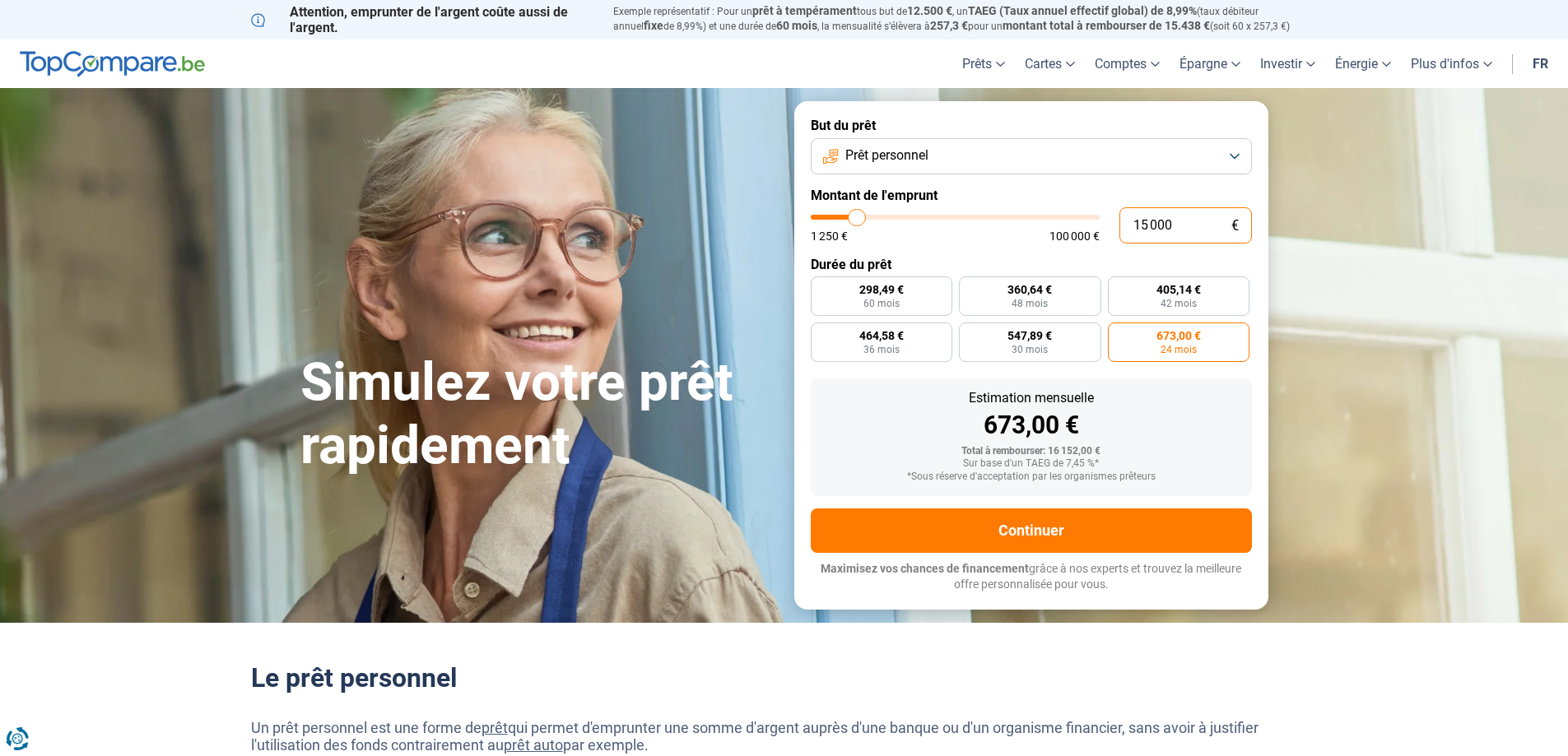
click at [1145, 225] on input "15 000" at bounding box center [1185, 225] width 132 height 36
type input "1 000"
type input "1250"
type input "17 000"
type input "17000"
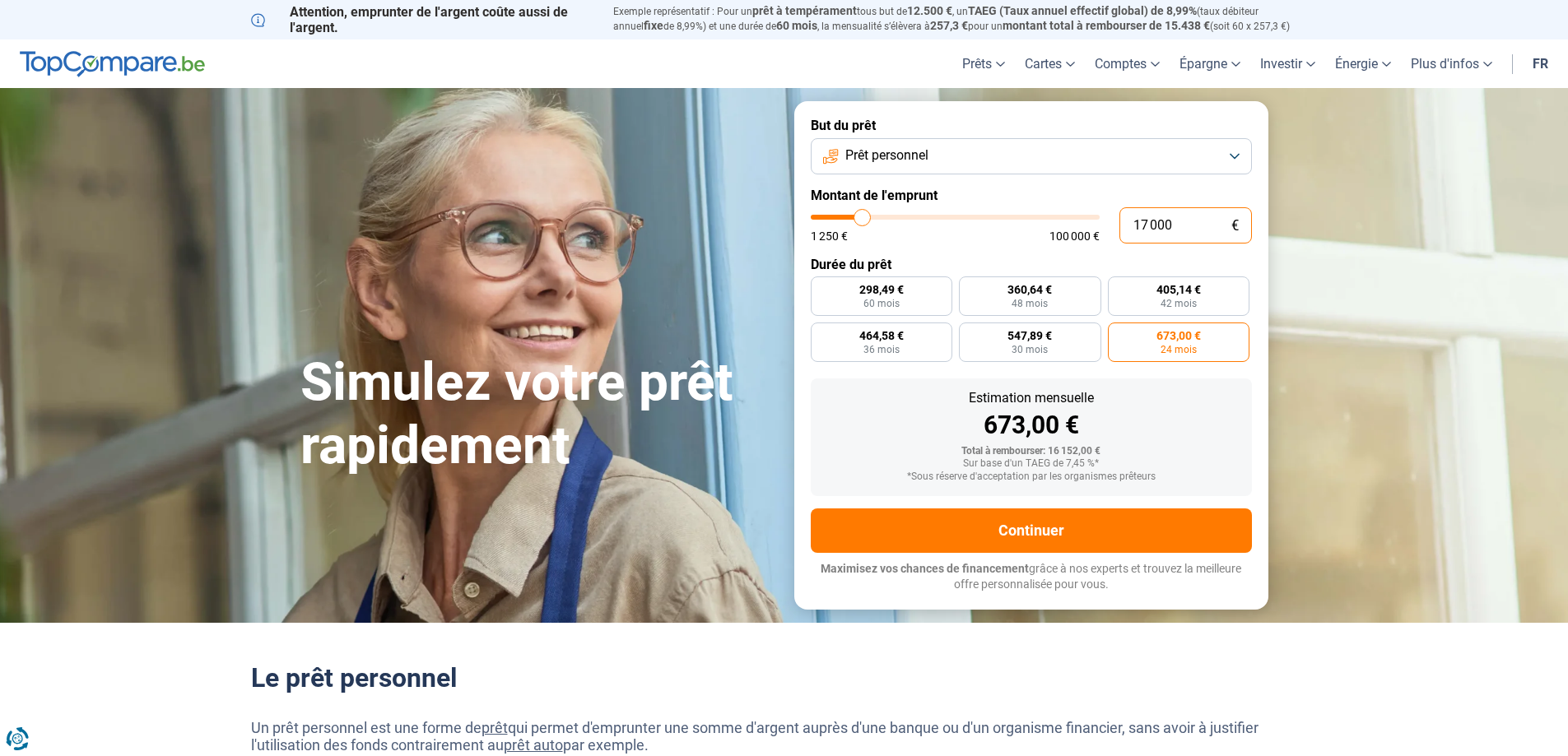
radio input "false"
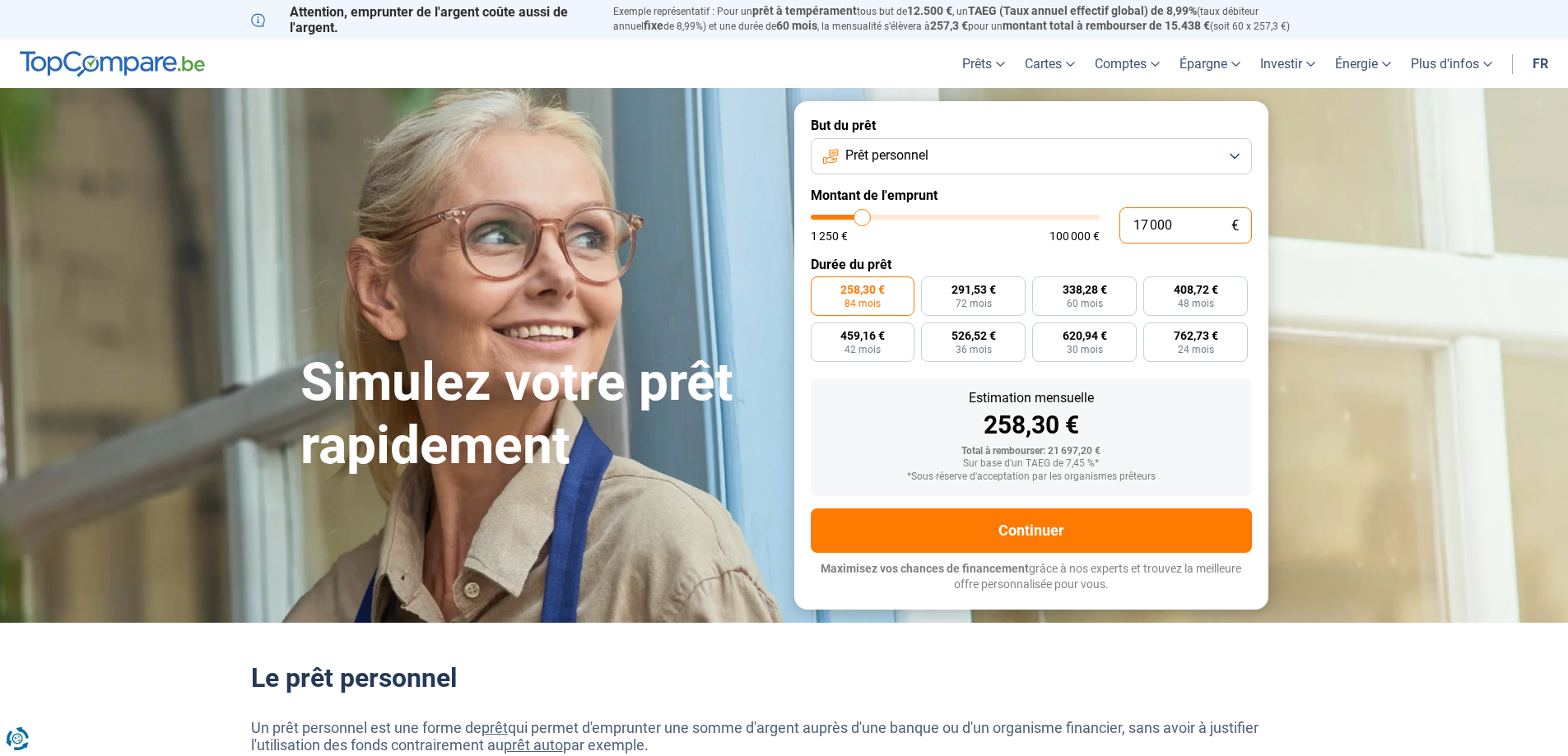
type input "17 000"
click at [855, 293] on span "258,30 €" at bounding box center [862, 289] width 45 height 11
click at [821, 287] on input "258,30 € 84 mois" at bounding box center [815, 281] width 10 height 10
click at [996, 295] on label "291,53 € 72 mois" at bounding box center [973, 297] width 105 height 40
click at [931, 287] on input "291,53 € 72 mois" at bounding box center [926, 281] width 10 height 10
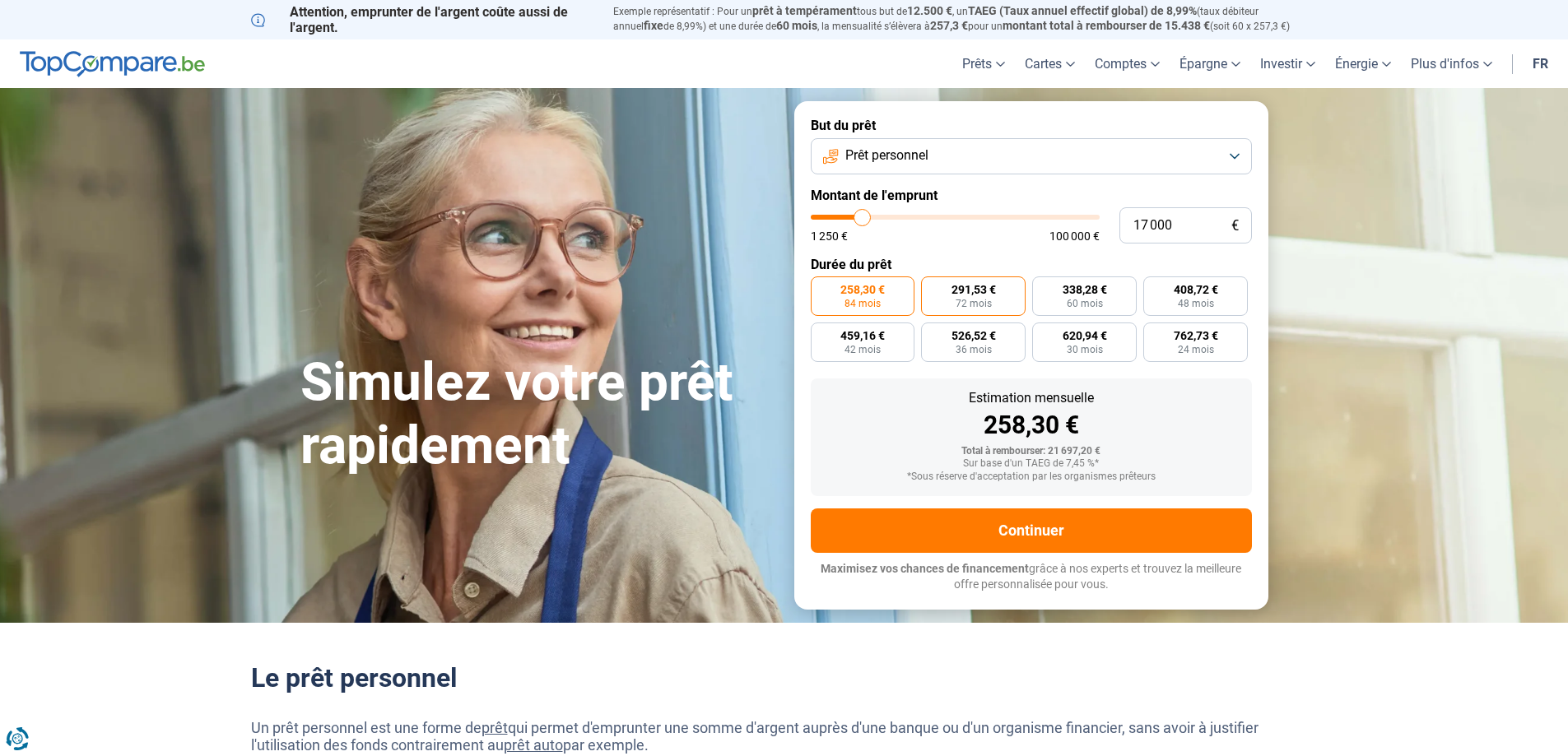
radio input "true"
click at [873, 294] on span "258,30 €" at bounding box center [862, 289] width 45 height 11
click at [821, 287] on input "258,30 € 84 mois" at bounding box center [815, 281] width 10 height 10
radio input "true"
click at [953, 283] on span "291,53 €" at bounding box center [973, 289] width 45 height 11
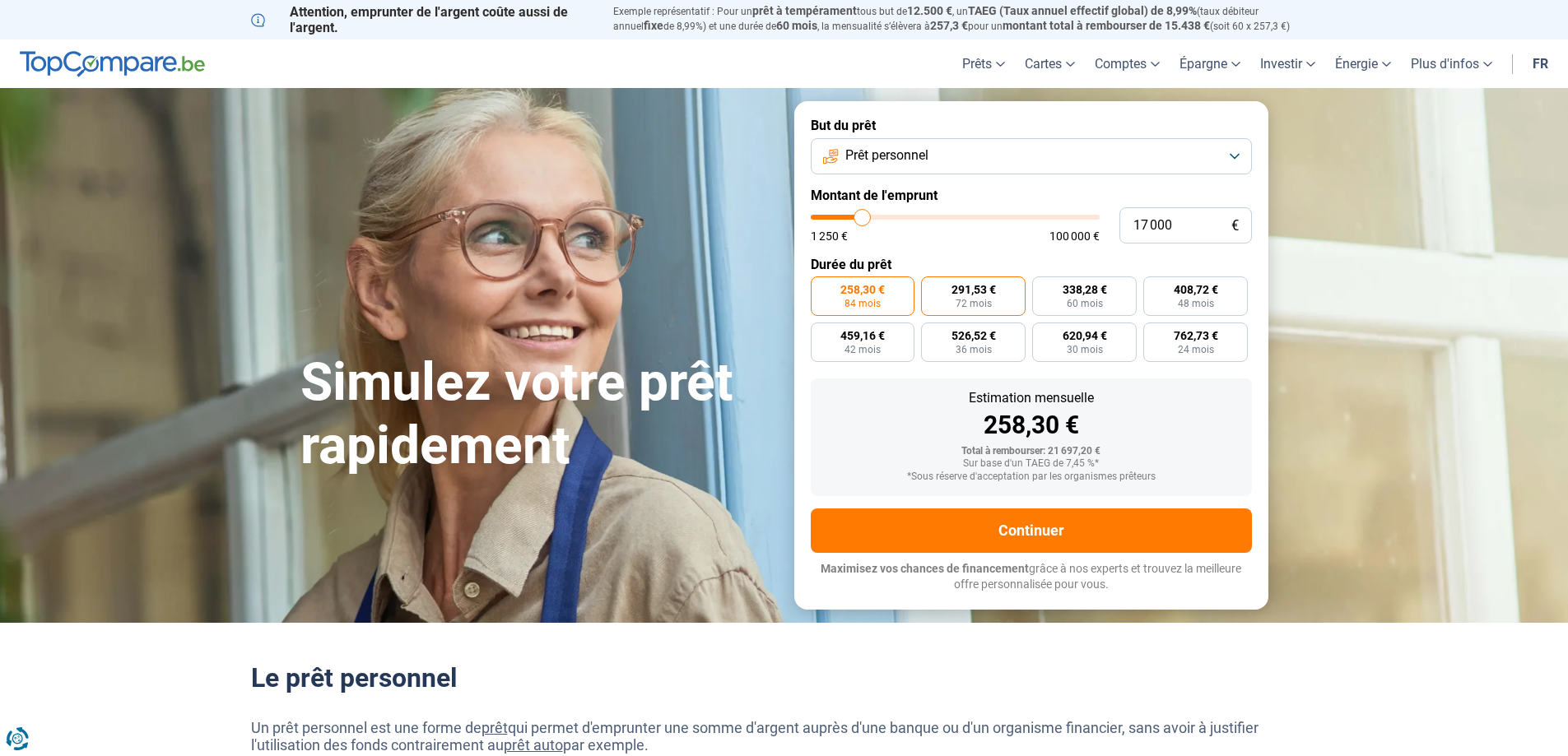
click at [931, 283] on input "291,53 € 72 mois" at bounding box center [926, 281] width 10 height 10
radio input "true"
click at [866, 290] on span "258,30 €" at bounding box center [862, 289] width 45 height 11
click at [821, 287] on input "258,30 € 84 mois" at bounding box center [815, 281] width 10 height 10
radio input "true"
